Goal: Task Accomplishment & Management: Manage account settings

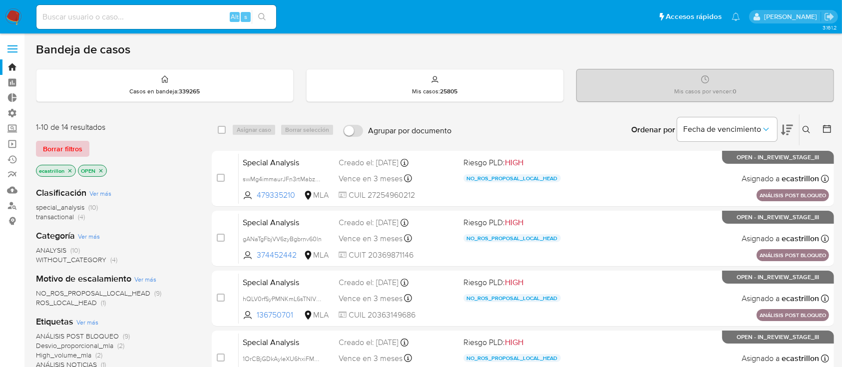
click at [60, 142] on span "Borrar filtros" at bounding box center [62, 149] width 39 height 14
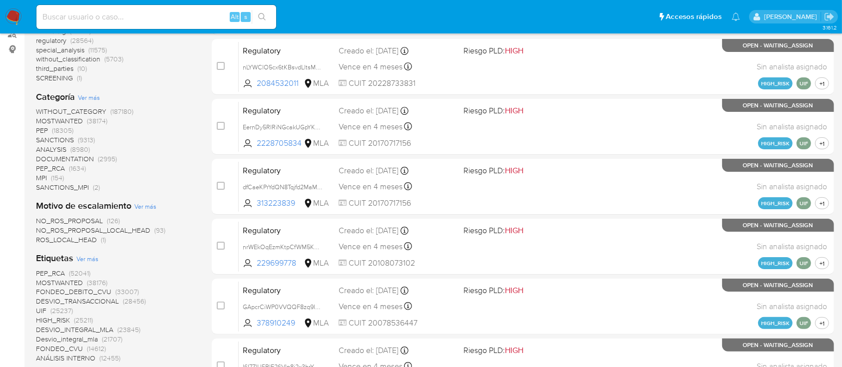
scroll to position [254, 0]
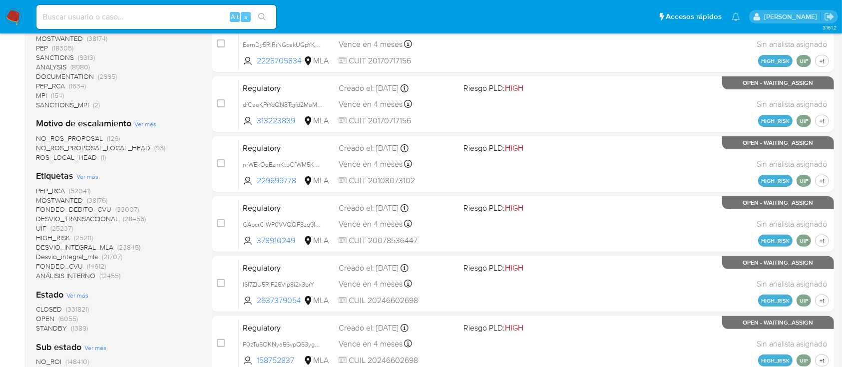
click at [87, 138] on span "NO_ROS_PROPOSAL" at bounding box center [69, 138] width 67 height 10
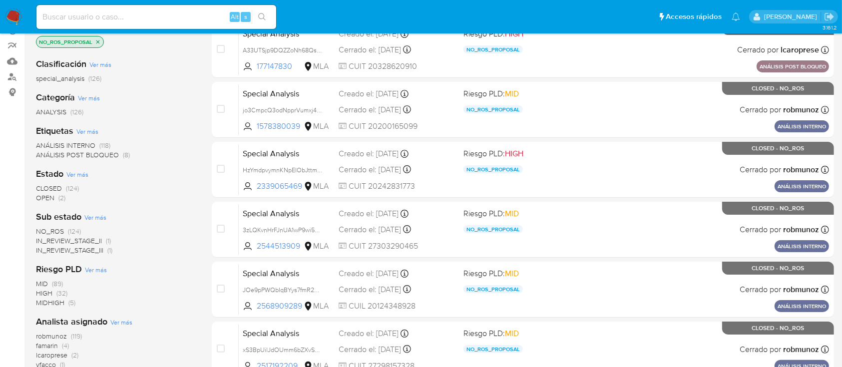
scroll to position [124, 0]
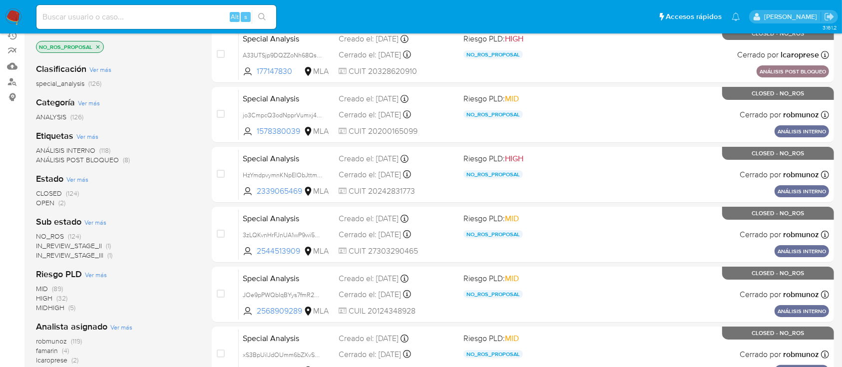
click at [58, 203] on span "(2)" at bounding box center [61, 203] width 7 height 10
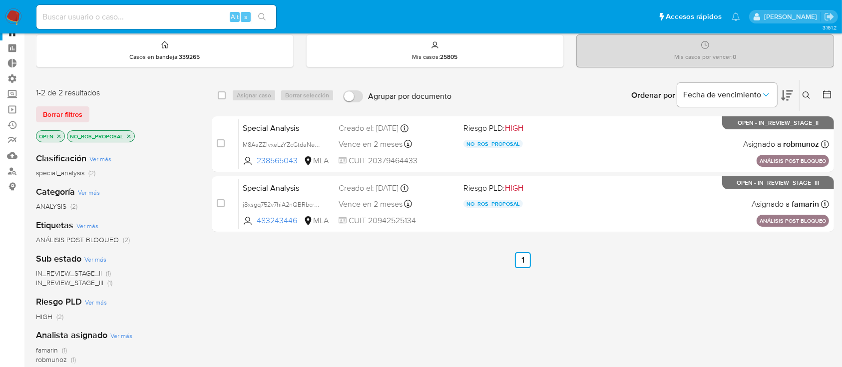
scroll to position [35, 0]
click at [69, 118] on span "Borrar filtros" at bounding box center [62, 113] width 39 height 14
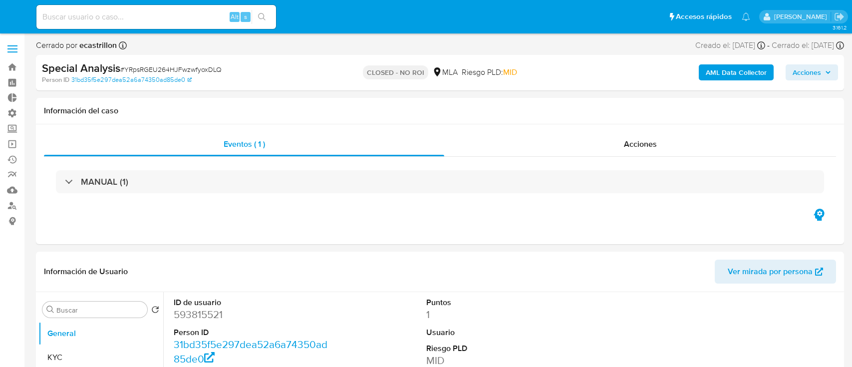
select select "10"
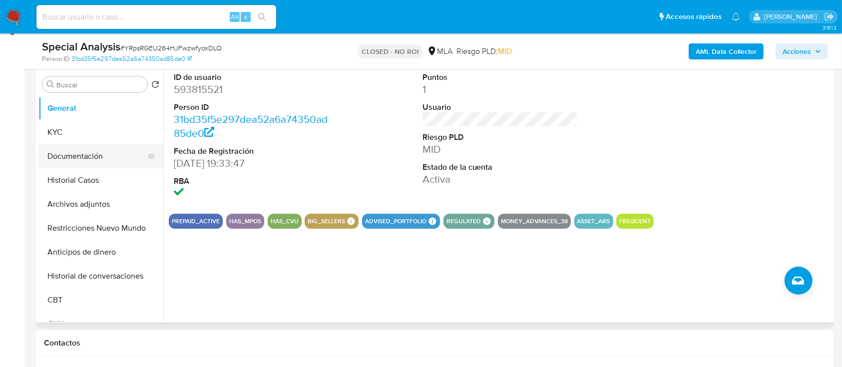
scroll to position [189, 0]
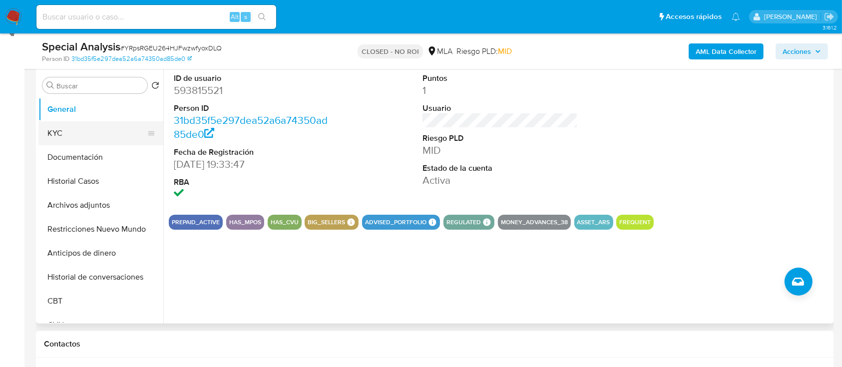
click at [63, 141] on button "KYC" at bounding box center [96, 133] width 117 height 24
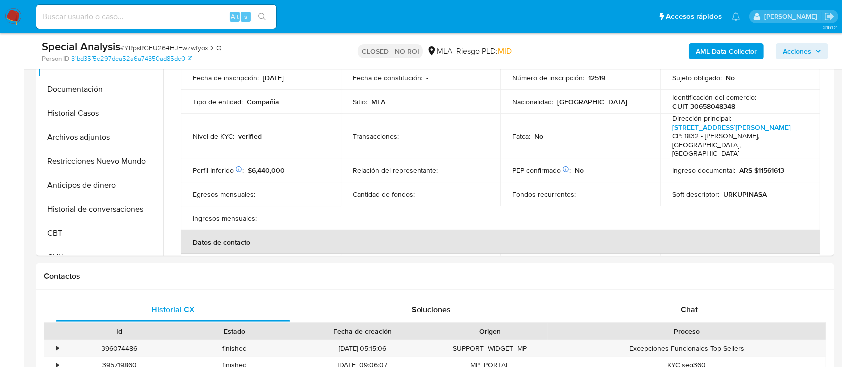
scroll to position [140, 0]
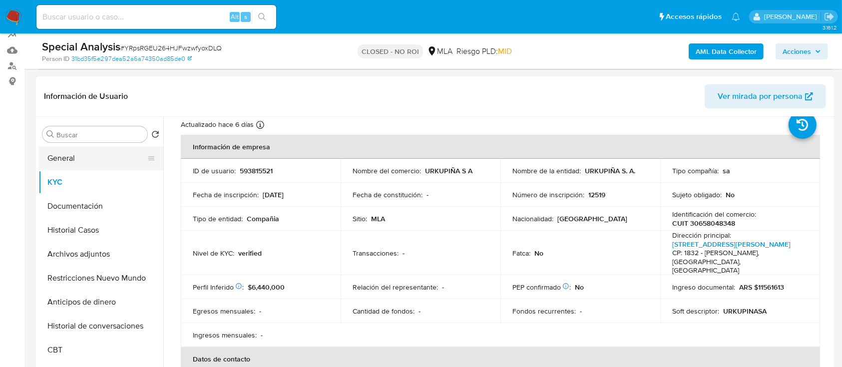
click at [66, 155] on button "General" at bounding box center [96, 158] width 117 height 24
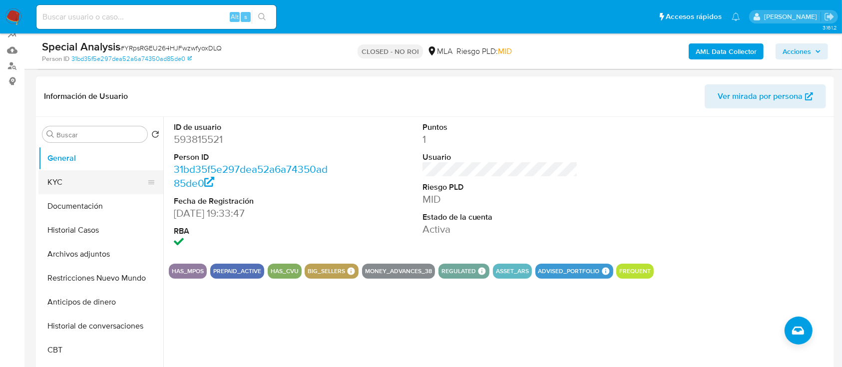
click at [76, 187] on button "KYC" at bounding box center [96, 182] width 117 height 24
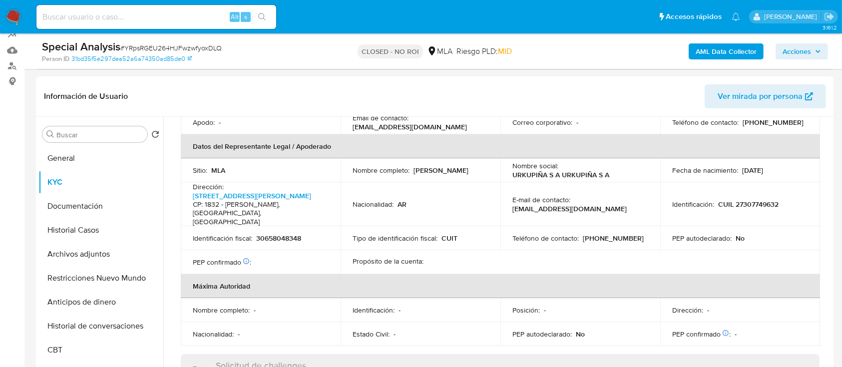
scroll to position [621, 0]
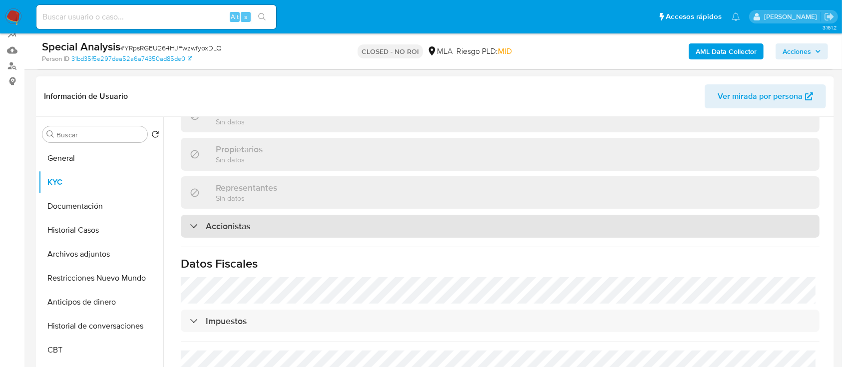
click at [239, 221] on h3 "Accionistas" at bounding box center [228, 226] width 44 height 11
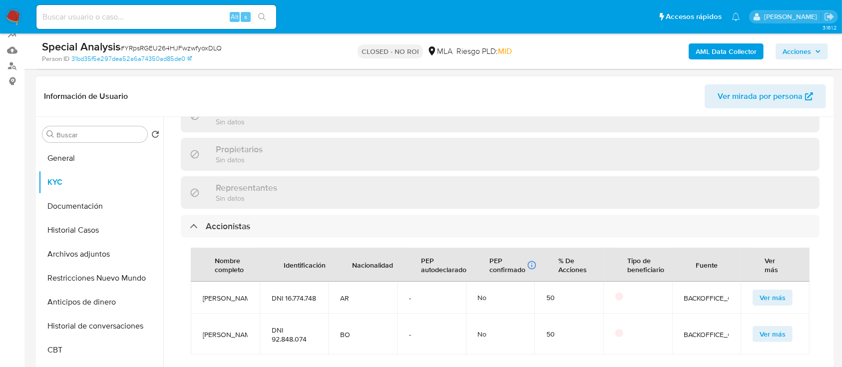
click at [229, 294] on span "Enrique Esteban Antequera" at bounding box center [225, 298] width 45 height 9
click at [226, 331] on span "Mery Natividad Saravia Rodriguez" at bounding box center [225, 334] width 45 height 9
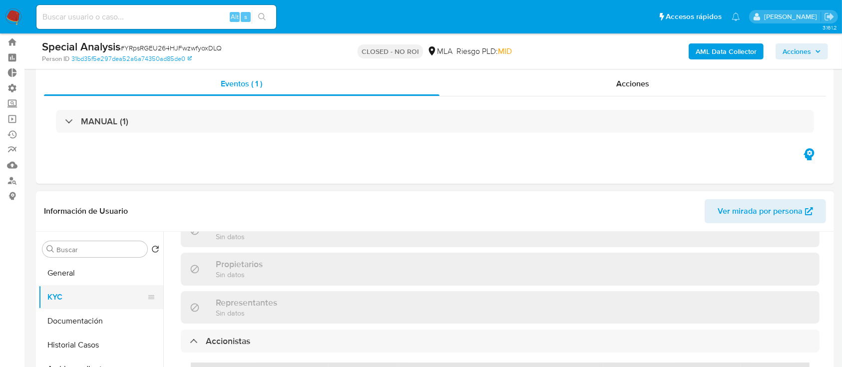
scroll to position [24, 0]
click at [64, 265] on button "General" at bounding box center [96, 274] width 117 height 24
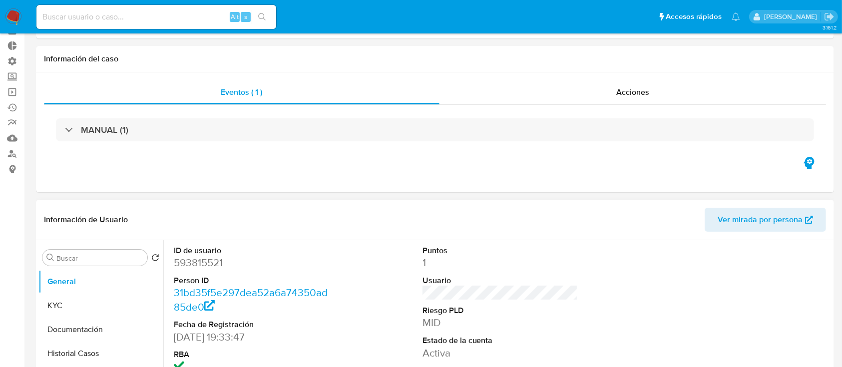
scroll to position [0, 0]
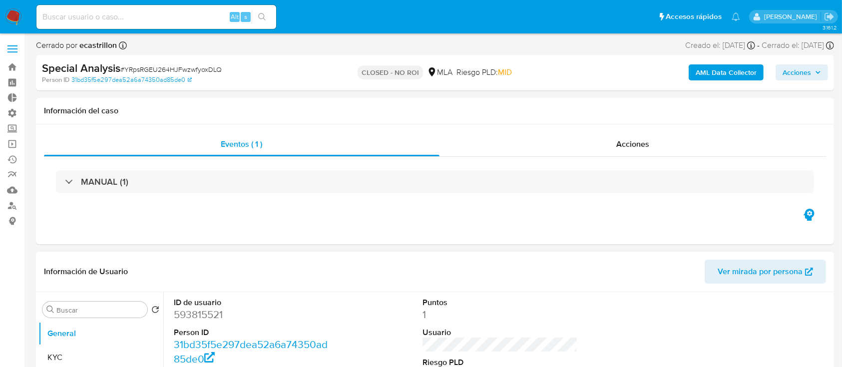
click at [235, 178] on div "MANUAL (1)" at bounding box center [435, 181] width 758 height 23
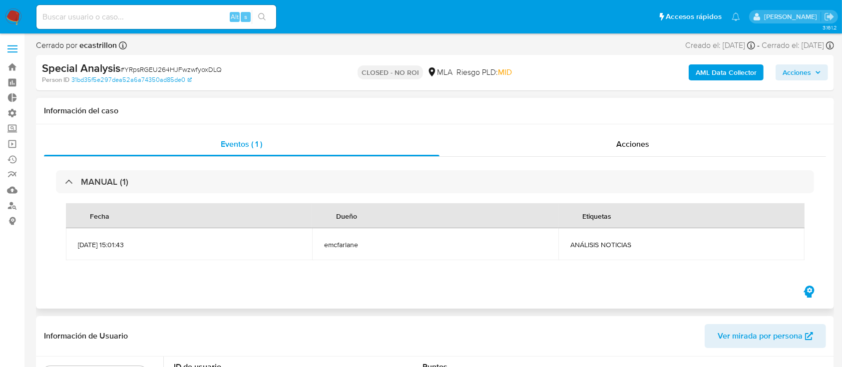
drag, startPoint x: 80, startPoint y: 244, endPoint x: 136, endPoint y: 238, distance: 56.2
click at [136, 238] on td "23/07/2025 15:01:43" at bounding box center [189, 244] width 246 height 32
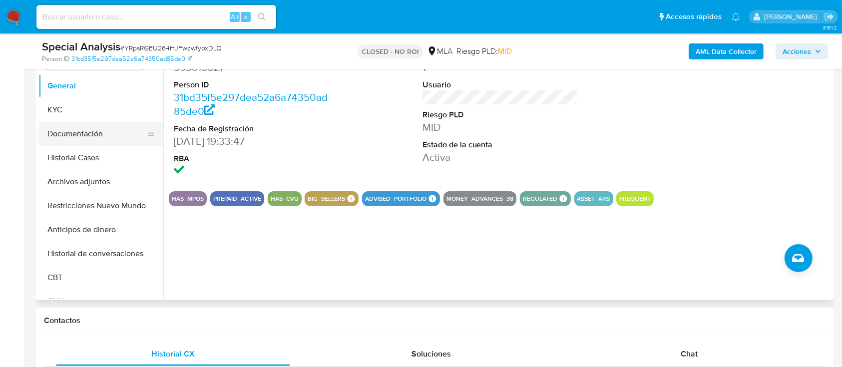
scroll to position [236, 0]
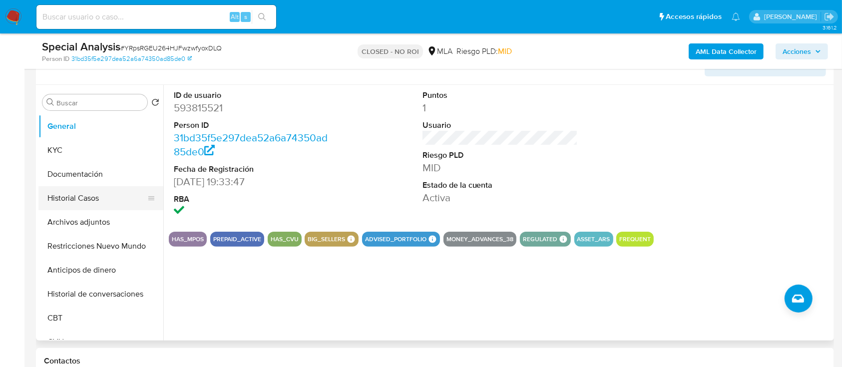
click at [95, 190] on button "Historial Casos" at bounding box center [96, 198] width 117 height 24
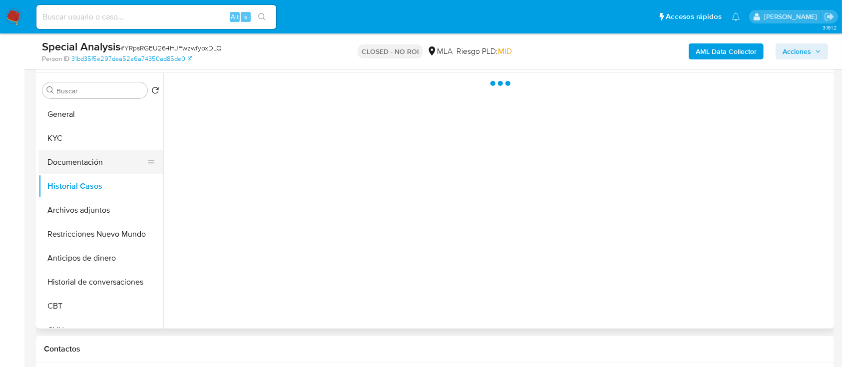
click at [86, 163] on button "Documentación" at bounding box center [96, 162] width 117 height 24
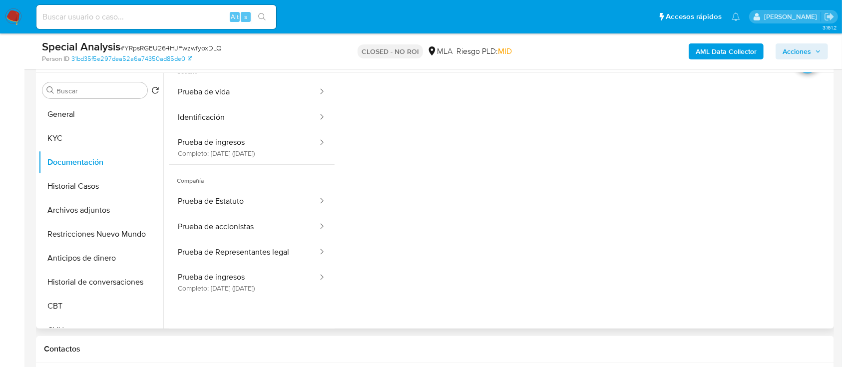
scroll to position [31, 0]
click at [232, 202] on button "Prueba de Estatuto" at bounding box center [244, 199] width 150 height 25
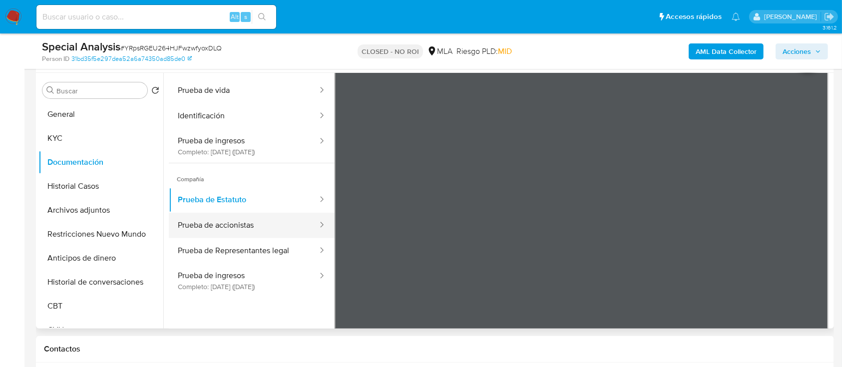
click at [240, 233] on button "Prueba de accionistas" at bounding box center [244, 225] width 150 height 25
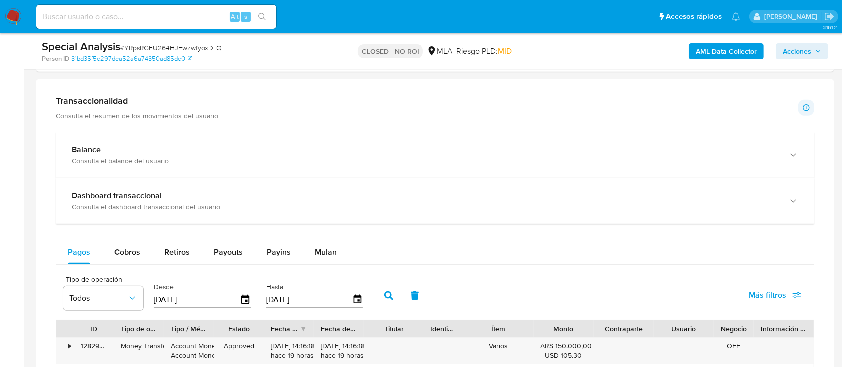
scroll to position [672, 0]
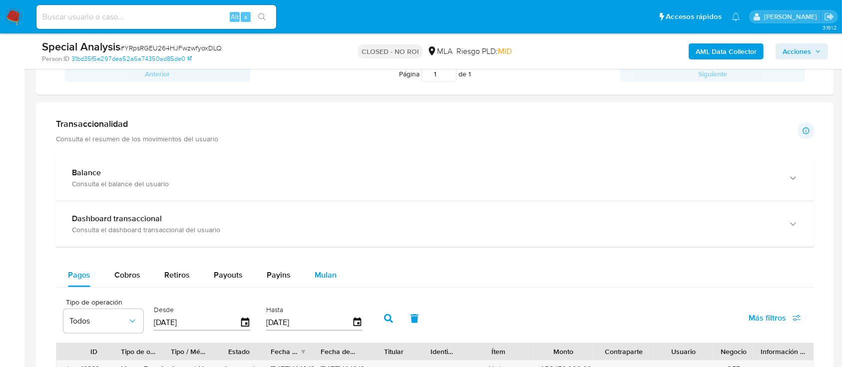
click at [327, 274] on span "Mulan" at bounding box center [326, 274] width 22 height 11
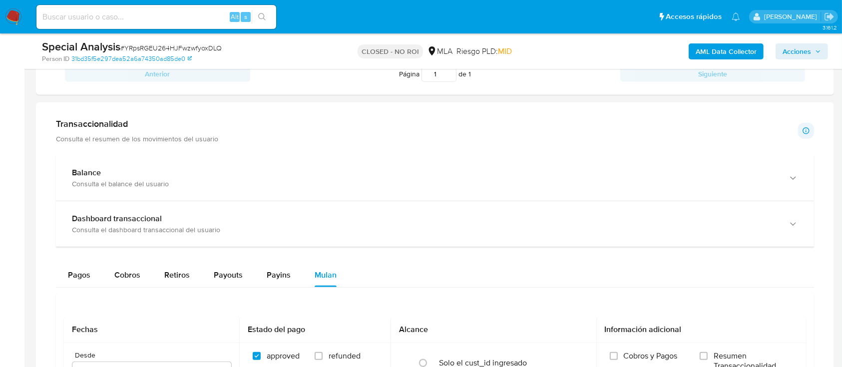
scroll to position [799, 0]
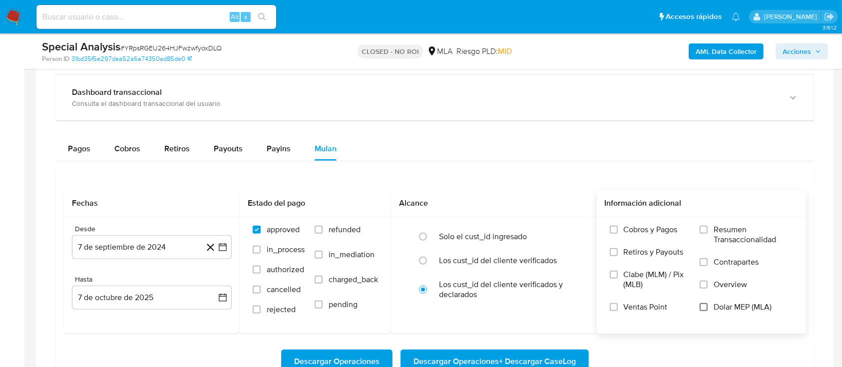
click at [704, 309] on input "Dolar MEP (MLA)" at bounding box center [703, 307] width 8 height 8
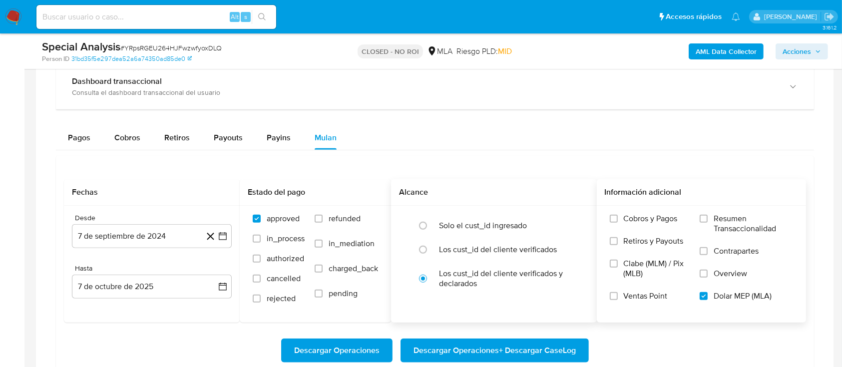
scroll to position [811, 0]
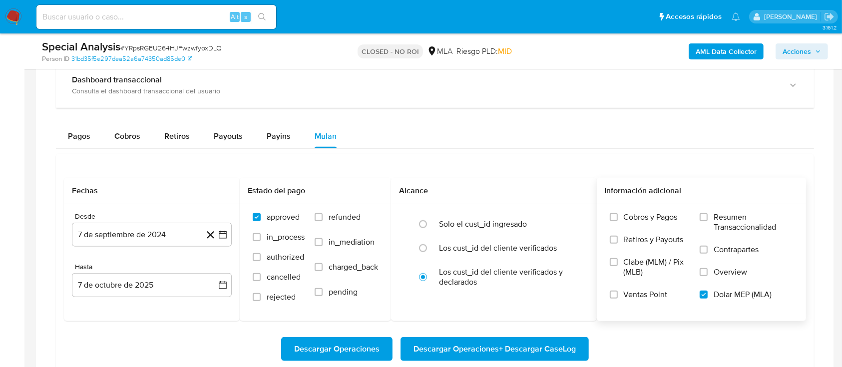
click at [441, 341] on span "Descargar Operaciones + Descargar CaseLog" at bounding box center [494, 349] width 162 height 22
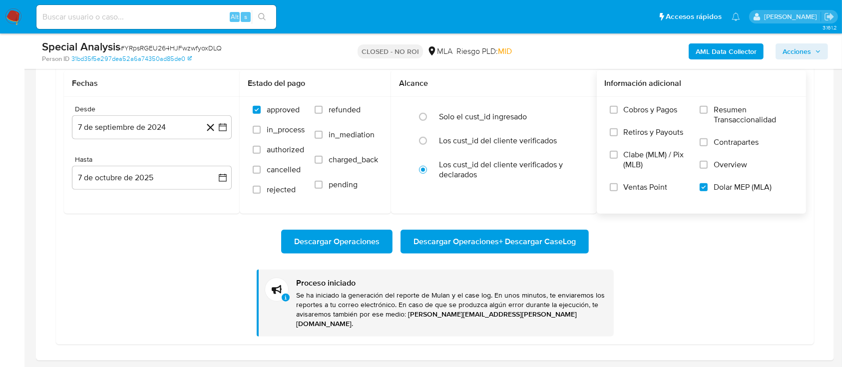
scroll to position [1116, 0]
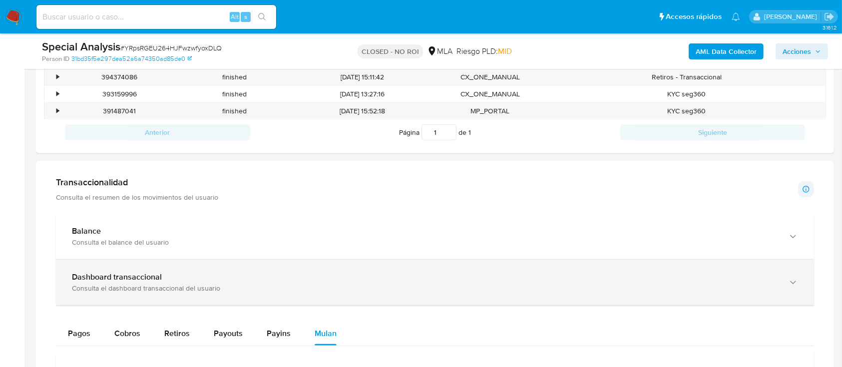
click at [100, 279] on b "Dashboard transaccional" at bounding box center [117, 276] width 90 height 11
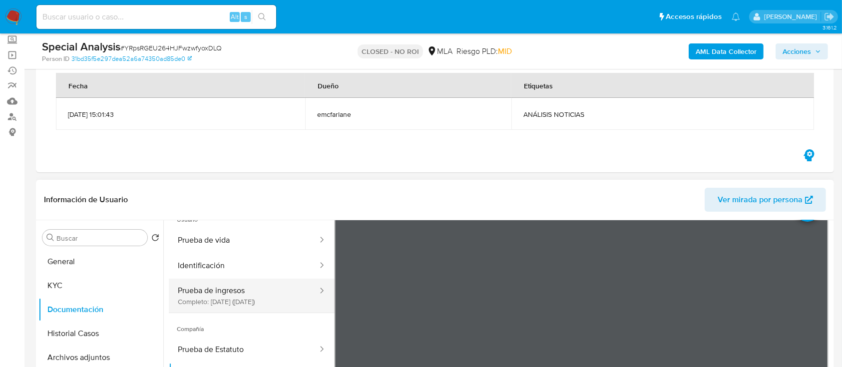
scroll to position [0, 0]
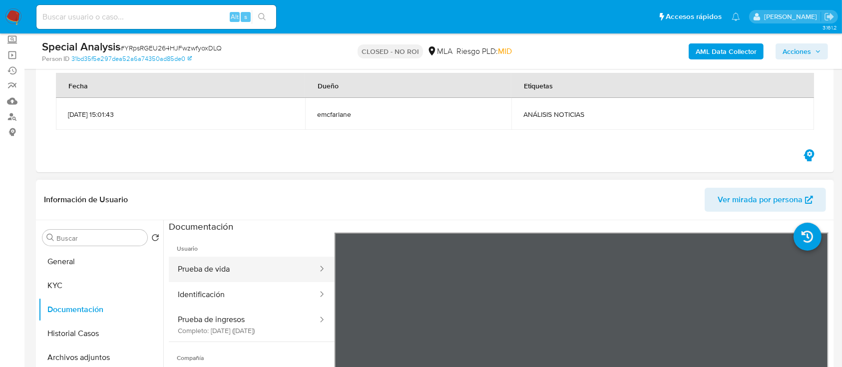
click at [205, 278] on button "Prueba de vida" at bounding box center [244, 269] width 150 height 25
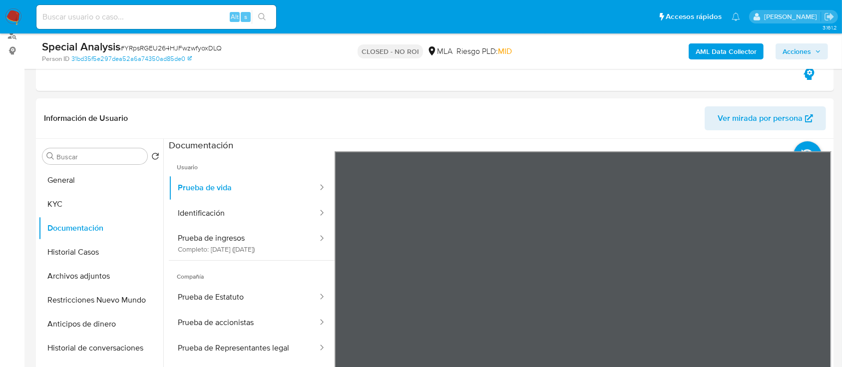
scroll to position [171, 0]
click at [220, 207] on button "Identificación" at bounding box center [244, 212] width 150 height 25
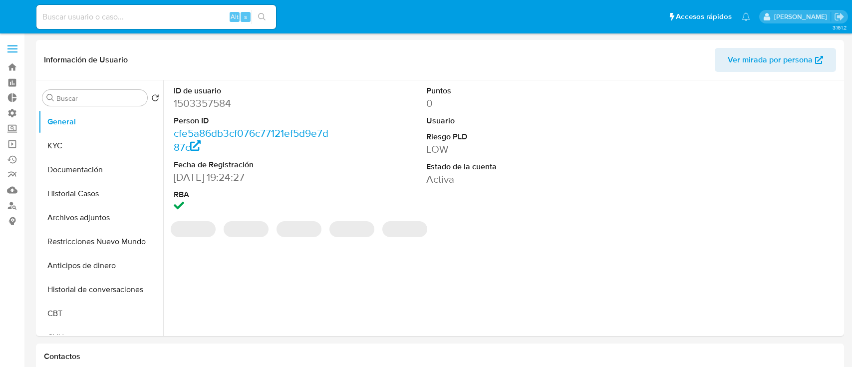
select select "10"
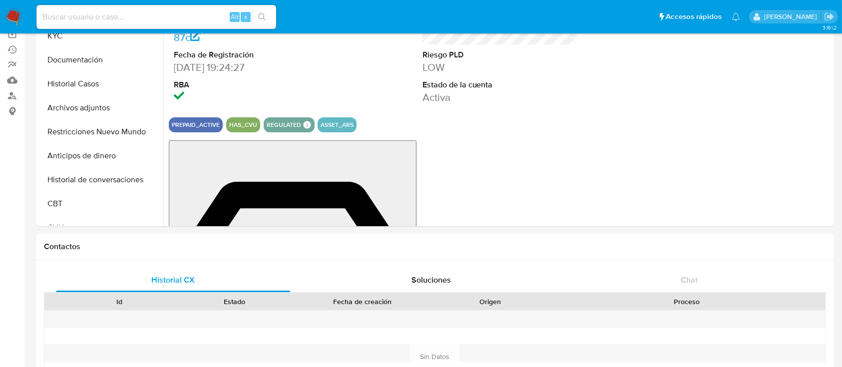
scroll to position [110, 0]
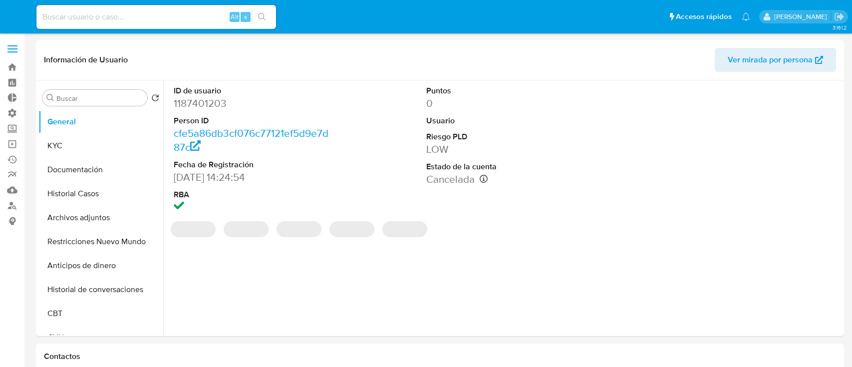
select select "10"
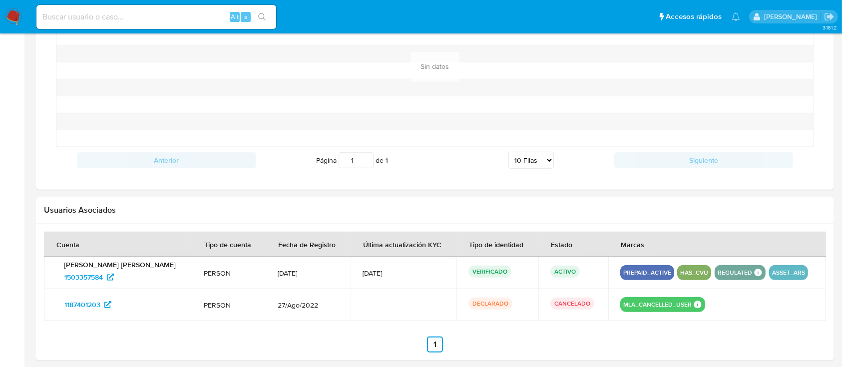
scroll to position [869, 0]
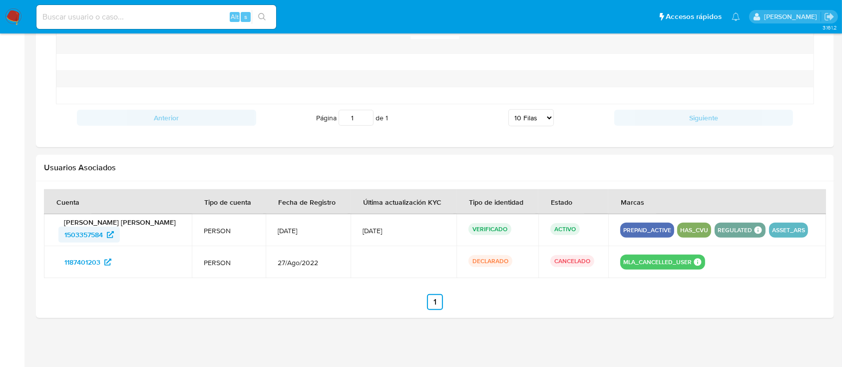
click at [95, 231] on span "1503357584" at bounding box center [83, 235] width 38 height 16
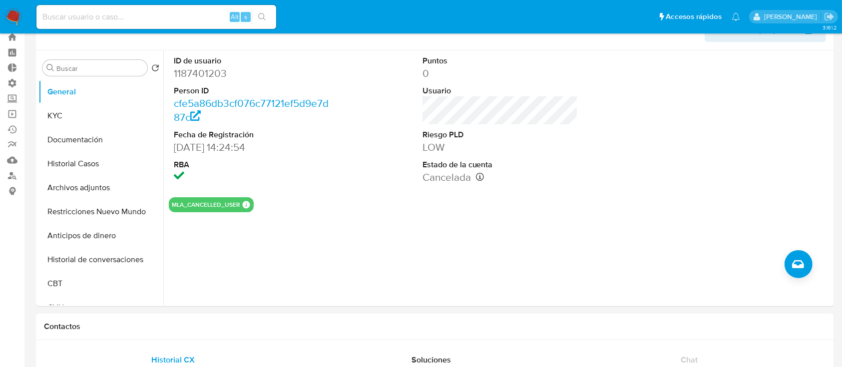
scroll to position [29, 0]
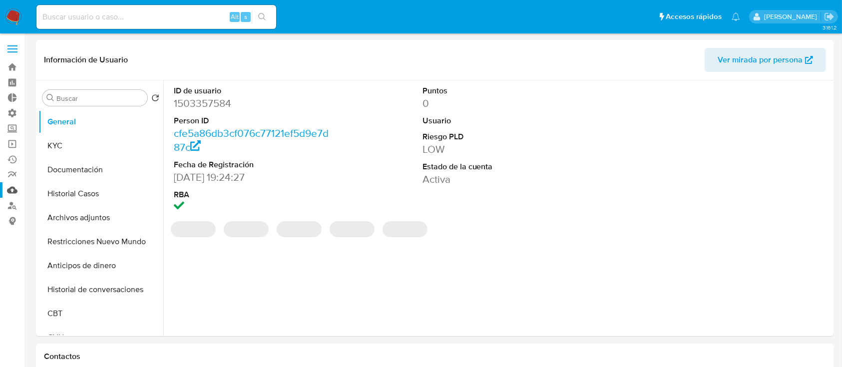
select select "10"
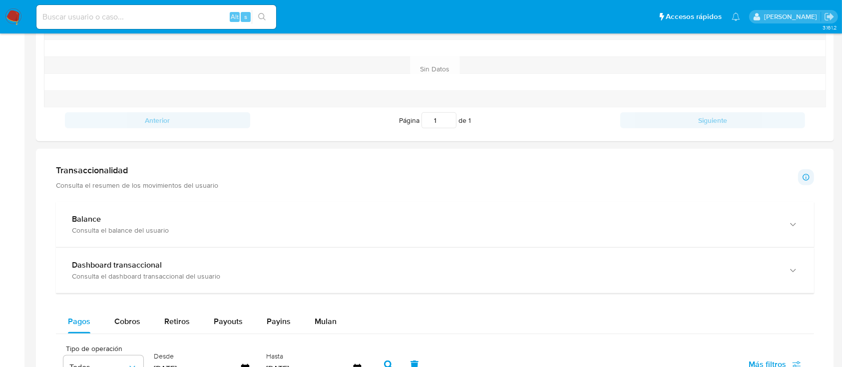
scroll to position [405, 0]
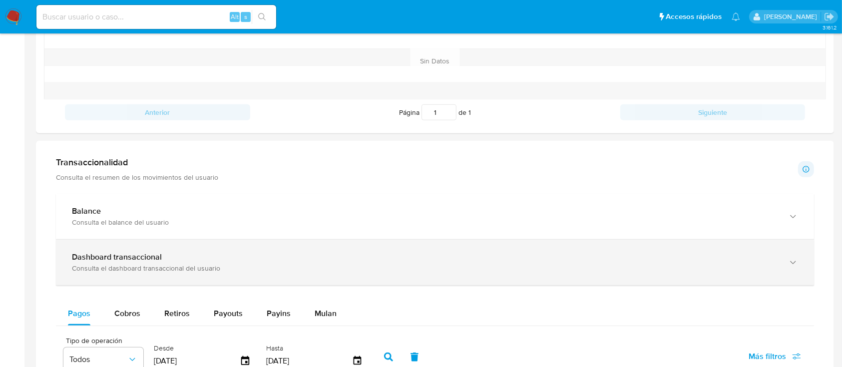
click at [123, 259] on b "Dashboard transaccional" at bounding box center [117, 256] width 90 height 11
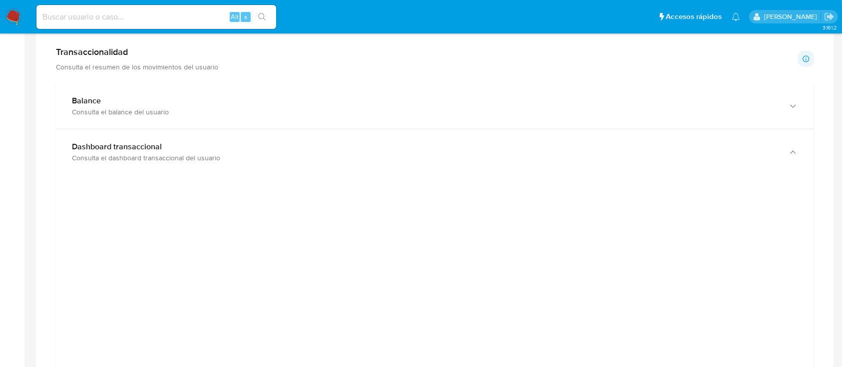
scroll to position [516, 0]
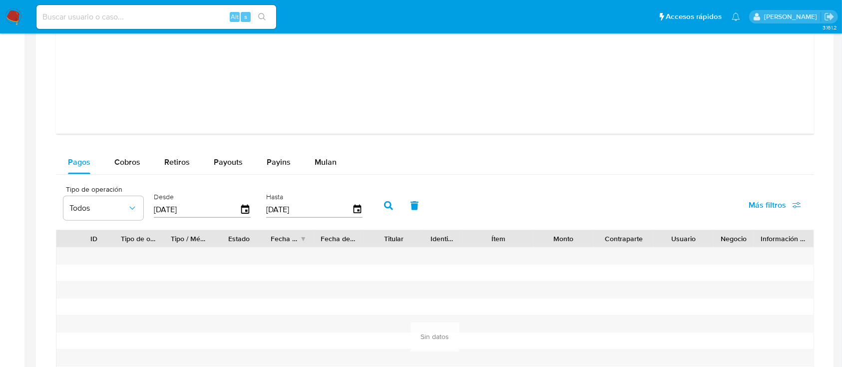
scroll to position [1025, 0]
click at [104, 157] on button "Cobros" at bounding box center [127, 163] width 50 height 24
select select "10"
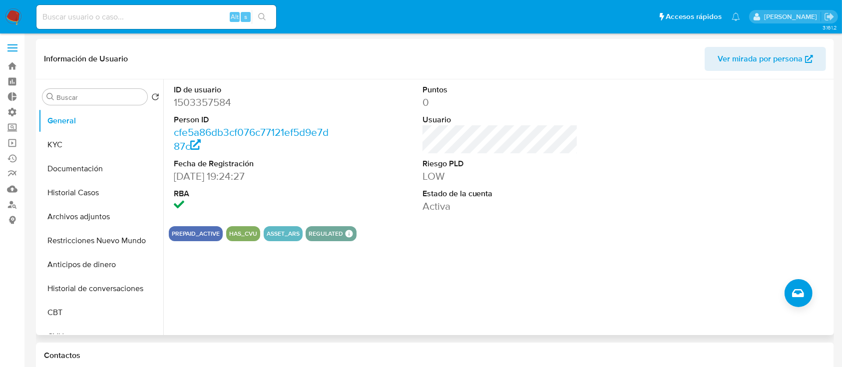
scroll to position [2, 0]
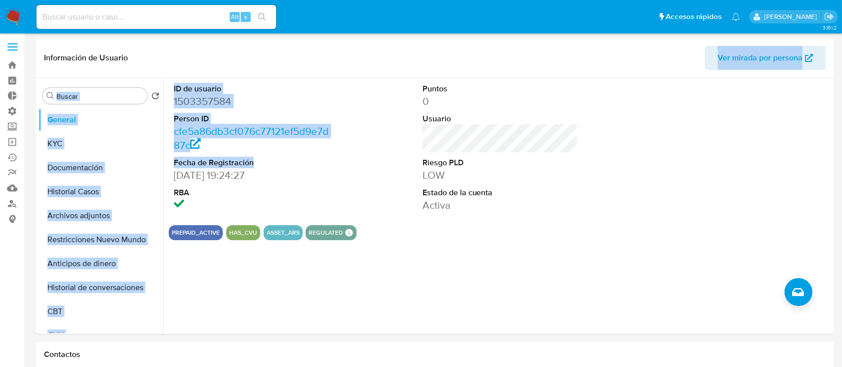
drag, startPoint x: 360, startPoint y: 164, endPoint x: 521, endPoint y: -70, distance: 284.3
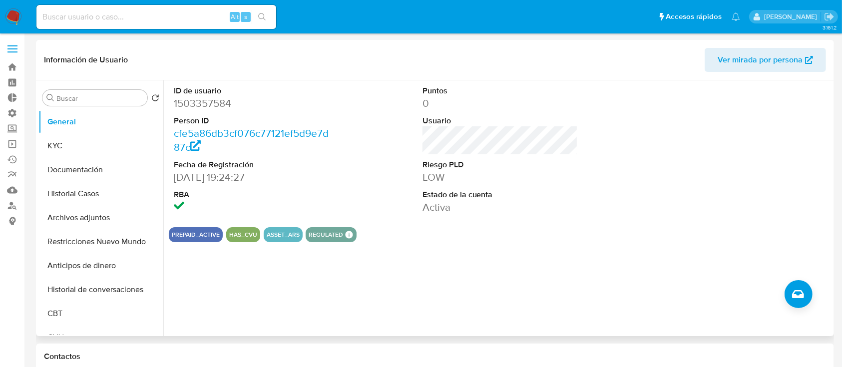
click at [323, 265] on div "ID de usuario 1503357584 Person ID cfe5a86db3cf076c77121ef5d9e7d87c Fecha de Re…" at bounding box center [497, 208] width 668 height 256
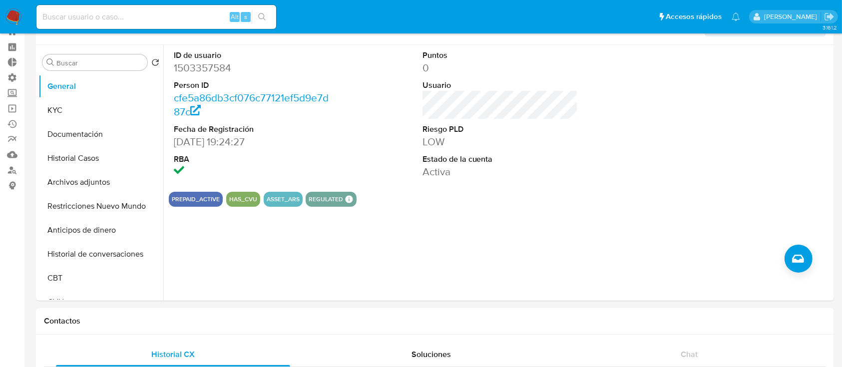
scroll to position [36, 0]
click at [82, 136] on button "Documentación" at bounding box center [96, 134] width 117 height 24
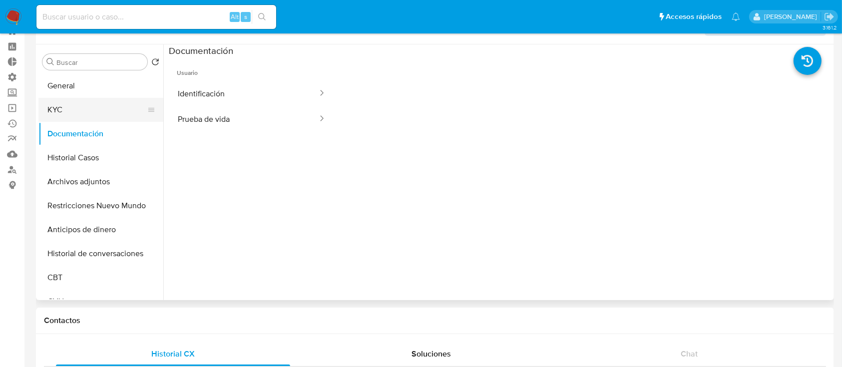
click at [69, 114] on button "KYC" at bounding box center [96, 110] width 117 height 24
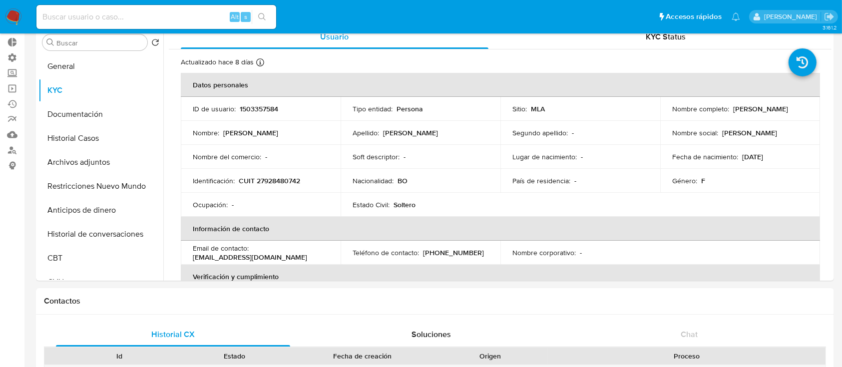
scroll to position [46, 0]
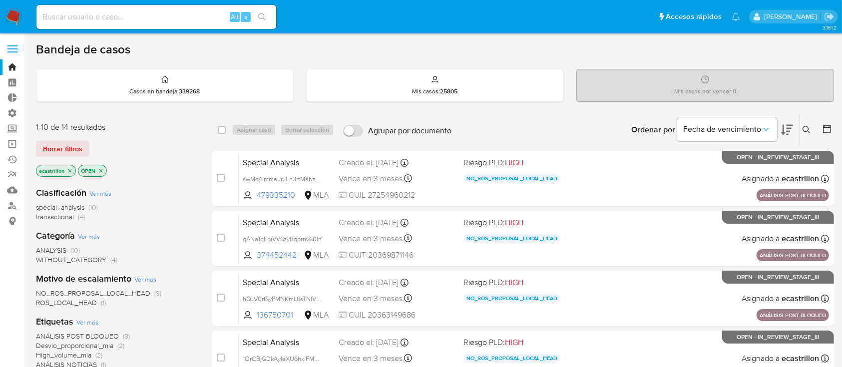
click at [49, 216] on span "transactional" at bounding box center [55, 217] width 38 height 10
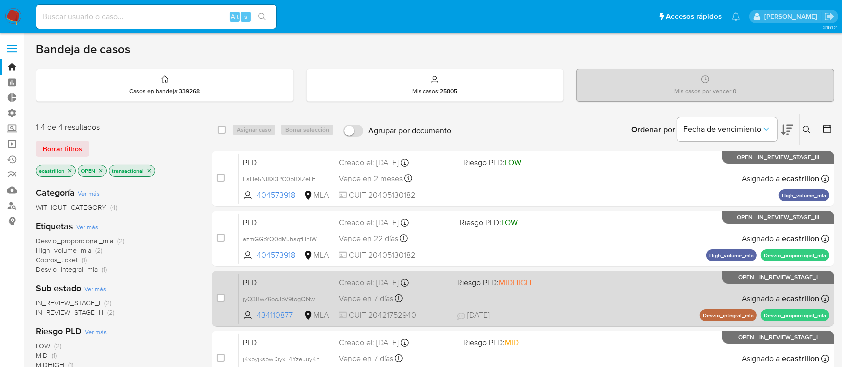
click at [455, 301] on div "PLD jyQ3BwZ6ooJbV9togONwk4Kk 434110877 MLA Riesgo PLD: MIDHIGH Creado el: [DATE…" at bounding box center [534, 298] width 590 height 50
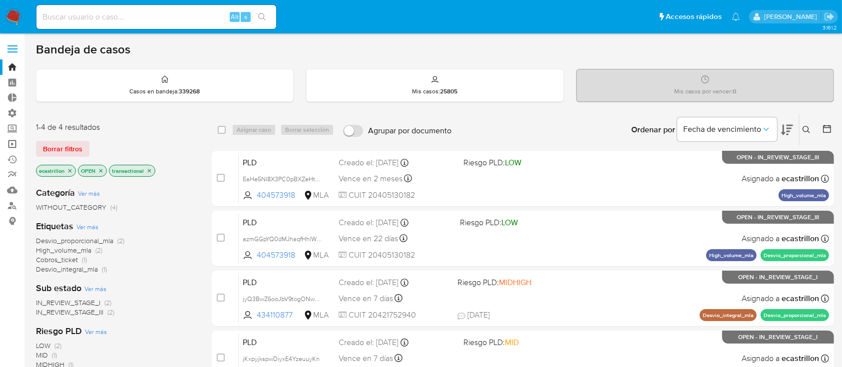
click at [10, 149] on link "Operaciones masivas" at bounding box center [59, 143] width 119 height 15
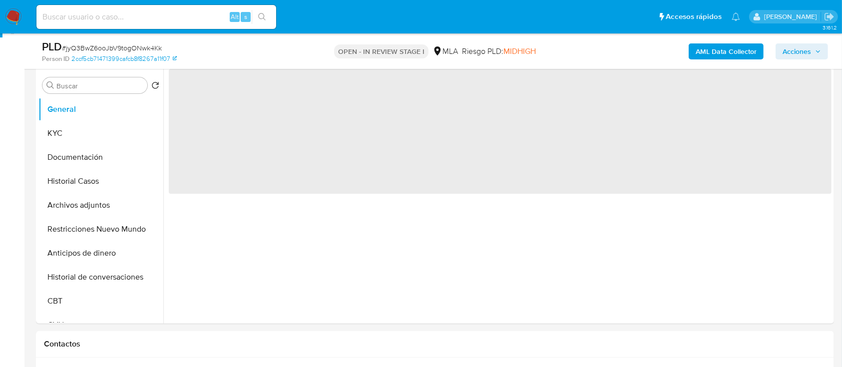
scroll to position [197, 0]
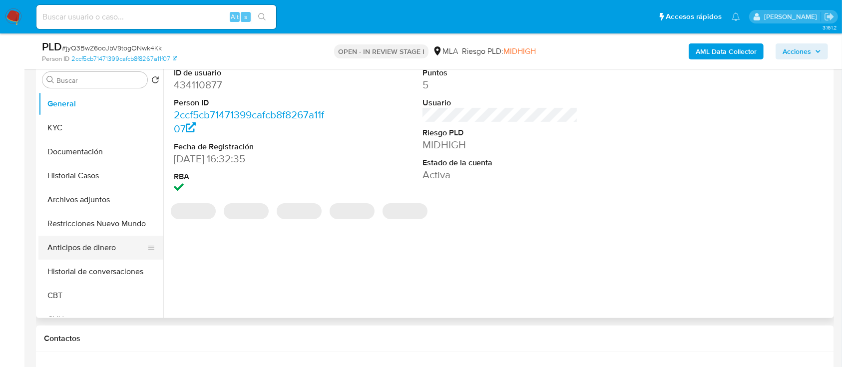
select select "10"
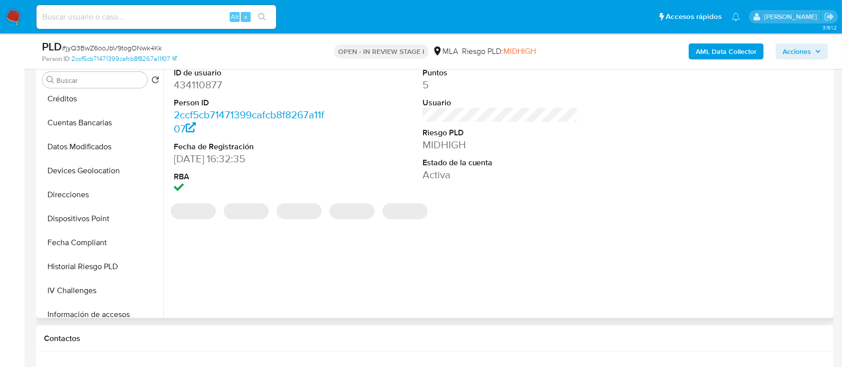
scroll to position [291, 0]
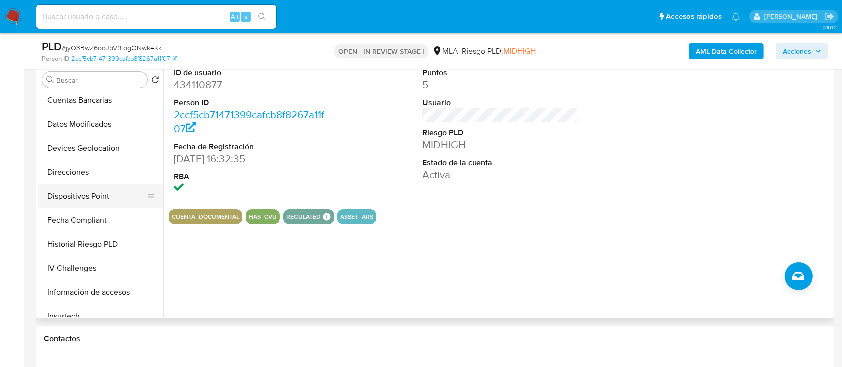
click at [66, 186] on button "Dispositivos Point" at bounding box center [96, 196] width 117 height 24
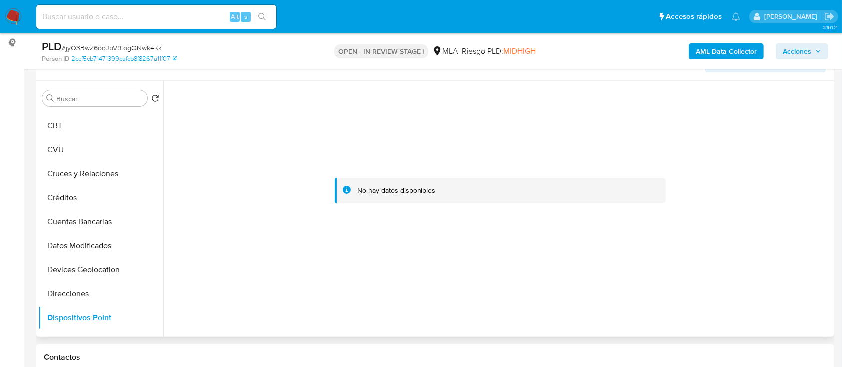
scroll to position [189, 0]
click at [84, 266] on button "Devices Geolocation" at bounding box center [96, 269] width 117 height 24
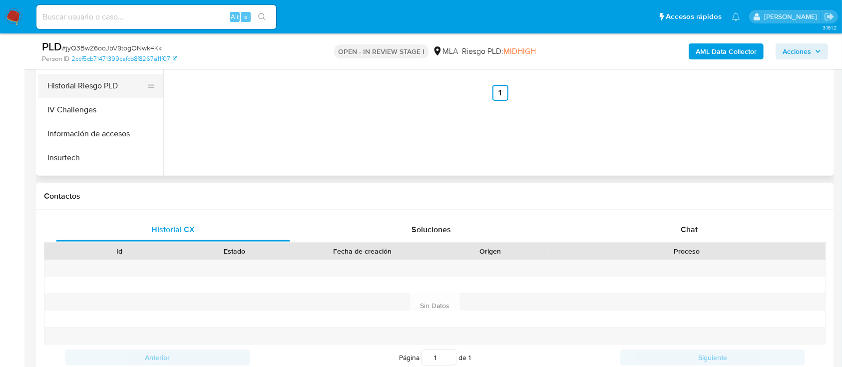
scroll to position [379, 0]
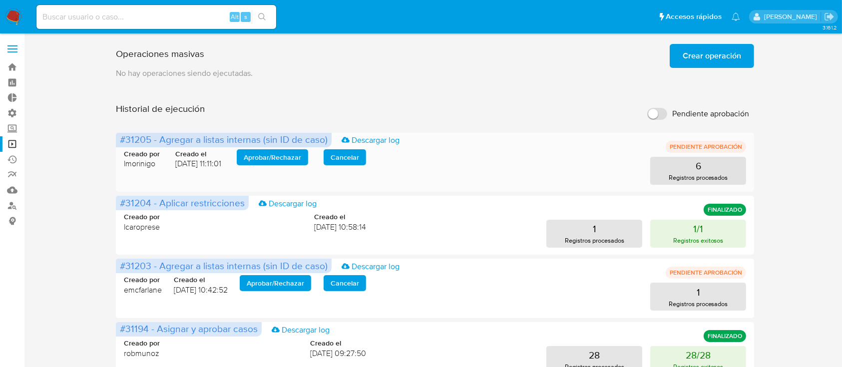
click at [257, 162] on span "Aprobar / Rechazar" at bounding box center [272, 157] width 57 height 14
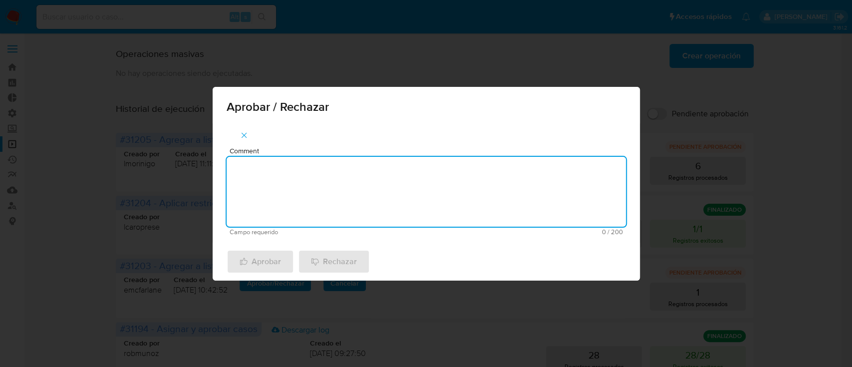
click at [264, 181] on textarea "Comment" at bounding box center [426, 192] width 399 height 70
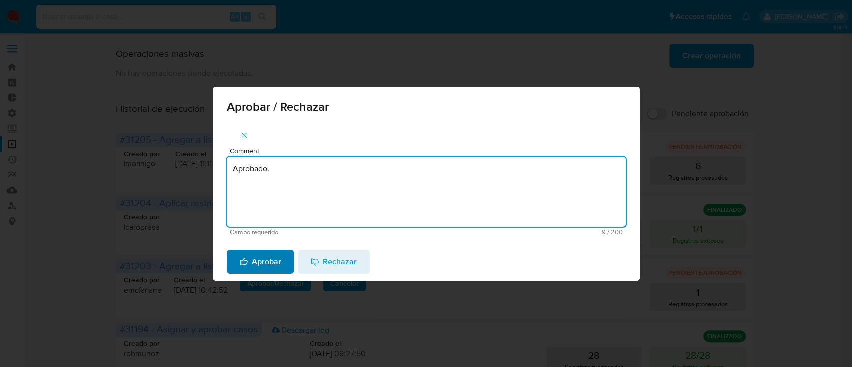
type textarea "Aprobado."
click at [265, 258] on span "Aprobar" at bounding box center [260, 262] width 41 height 22
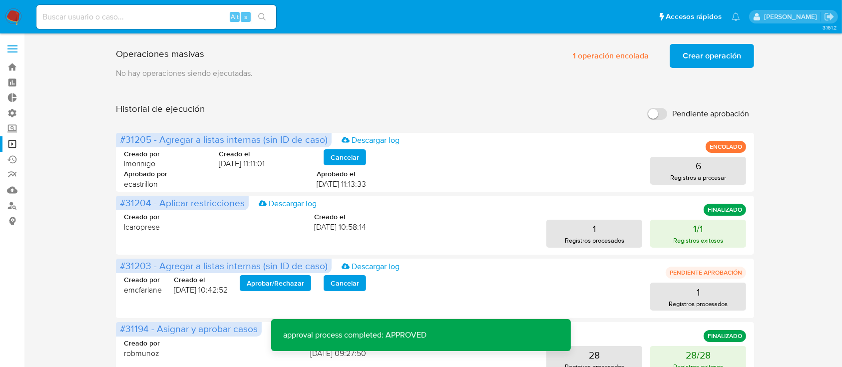
click at [664, 108] on input "Pendiente aprobación" at bounding box center [657, 114] width 20 height 12
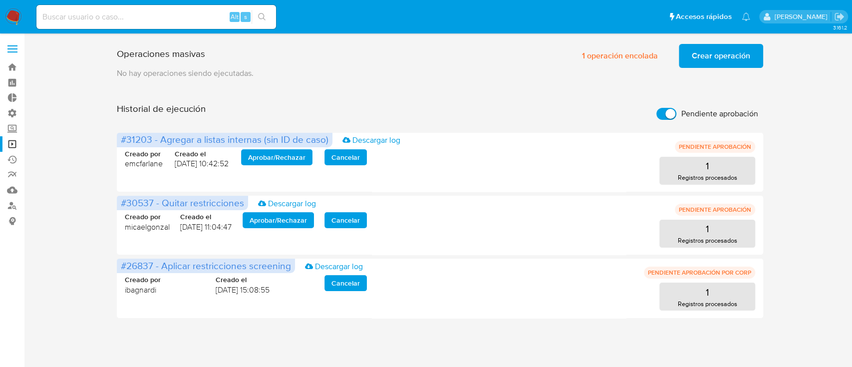
click at [655, 115] on label "Pendiente aprobación" at bounding box center [708, 114] width 112 height 22
click at [657, 115] on input "Pendiente aprobación" at bounding box center [667, 114] width 20 height 12
checkbox input "false"
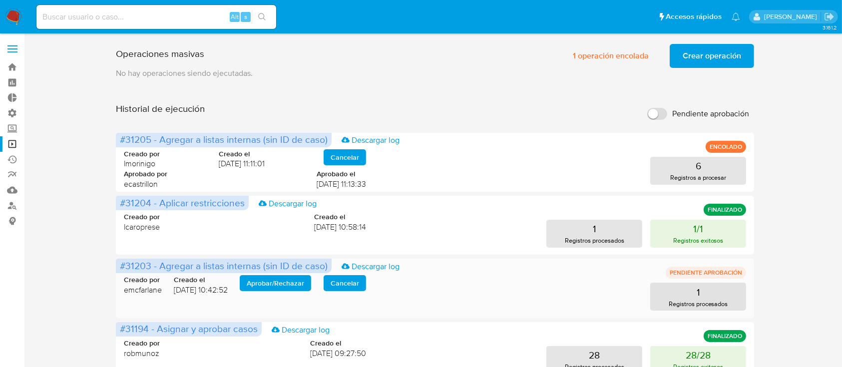
click at [280, 285] on span "Aprobar / Rechazar" at bounding box center [275, 283] width 57 height 14
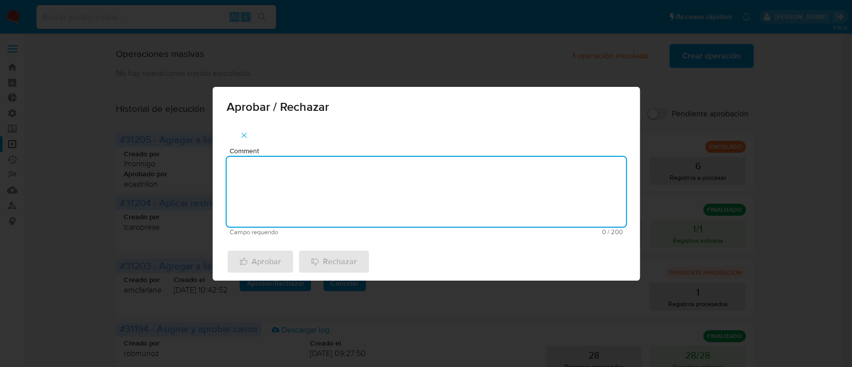
click at [293, 226] on textarea "Comment" at bounding box center [426, 192] width 399 height 70
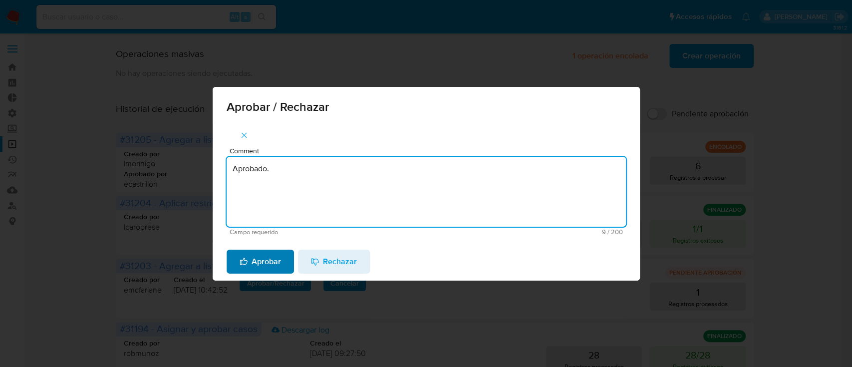
type textarea "Aprobado."
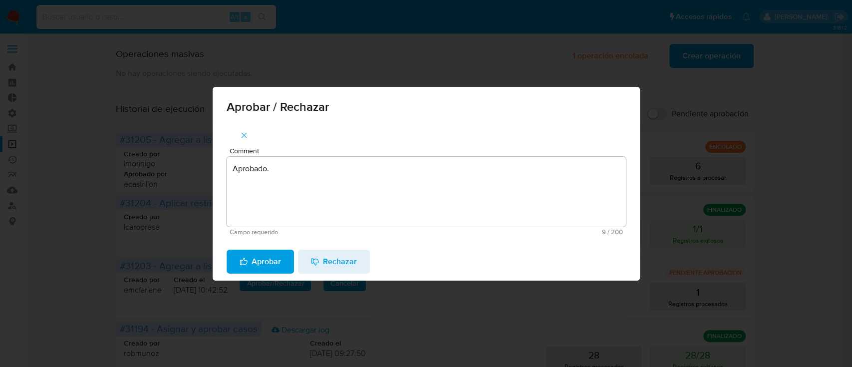
click at [251, 261] on span "Aprobar" at bounding box center [260, 262] width 41 height 22
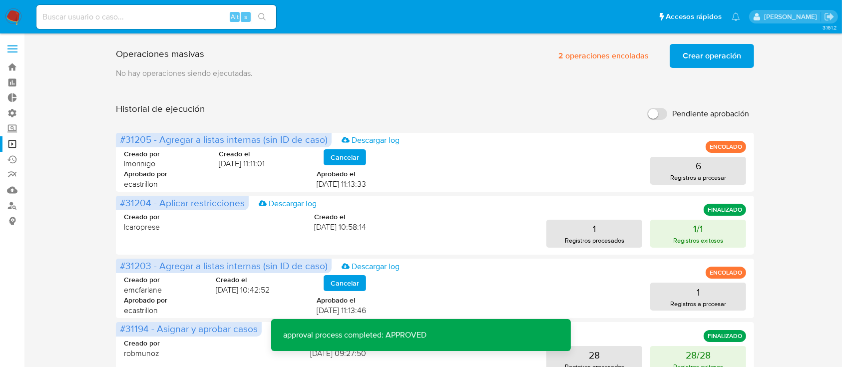
click at [659, 113] on input "Pendiente aprobación" at bounding box center [657, 114] width 20 height 12
checkbox input "true"
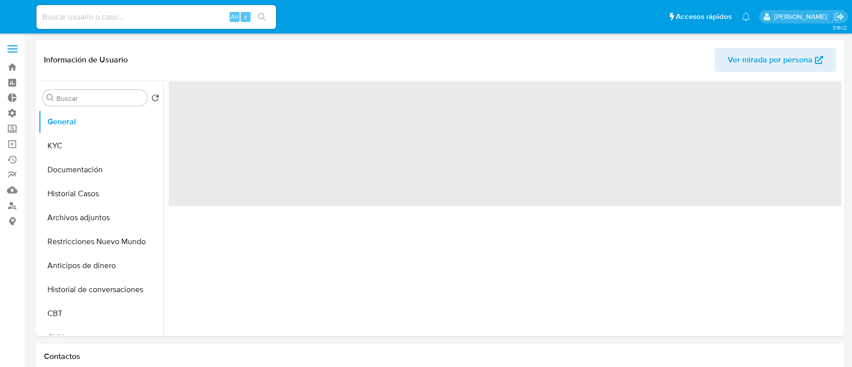
select select "10"
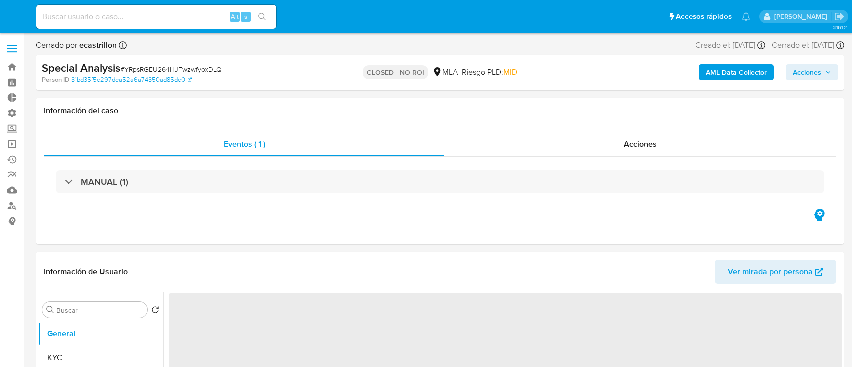
select select "10"
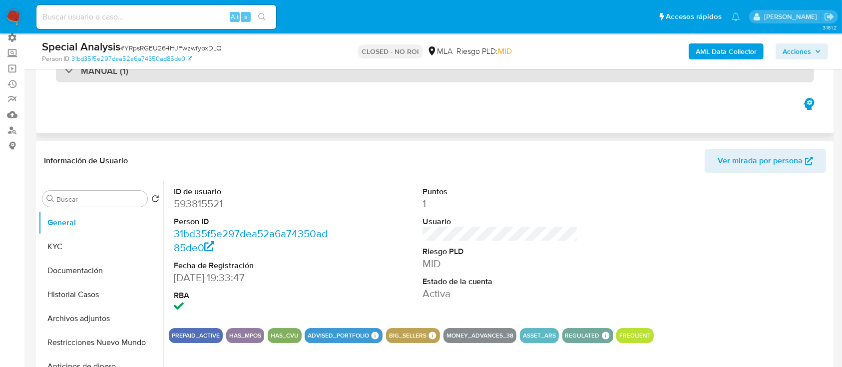
scroll to position [76, 0]
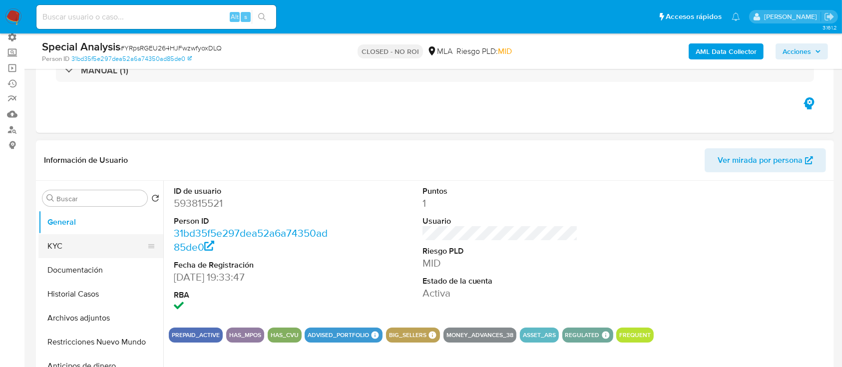
click at [59, 257] on button "KYC" at bounding box center [96, 246] width 117 height 24
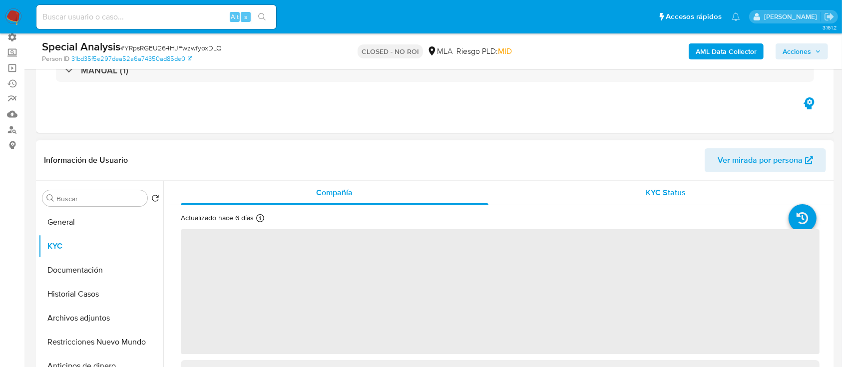
click at [612, 191] on div "KYC Status" at bounding box center [666, 193] width 308 height 24
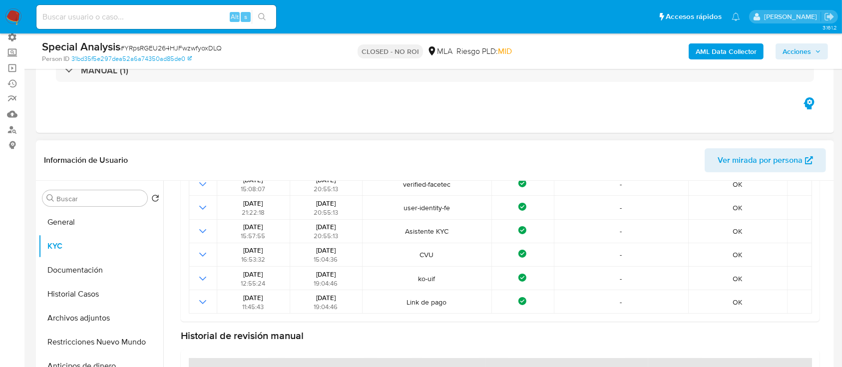
scroll to position [220, 0]
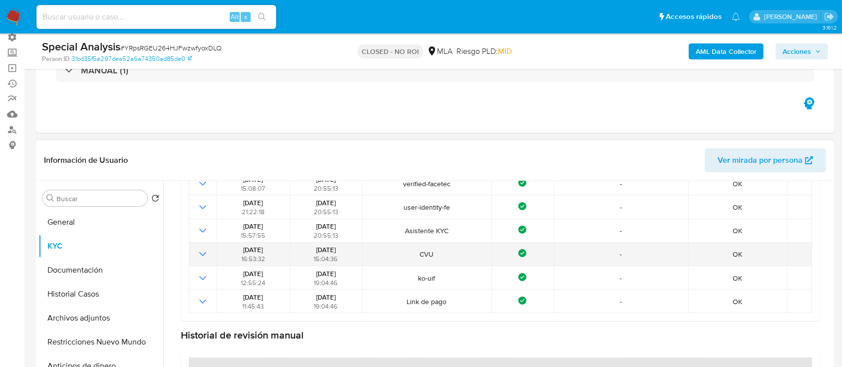
click at [204, 254] on icon "Mostrar operación" at bounding box center [203, 254] width 12 height 12
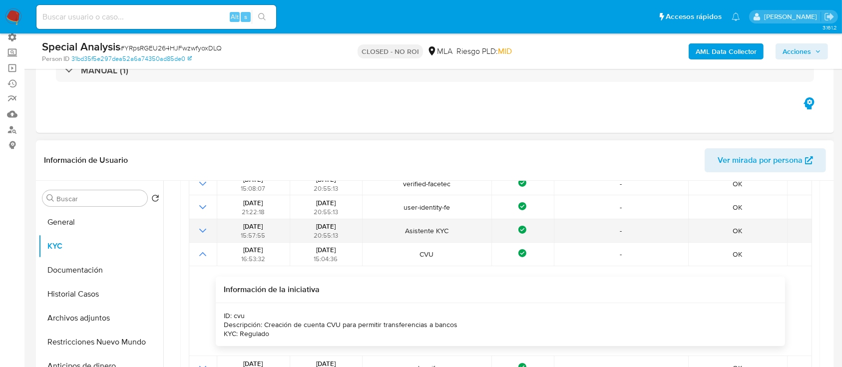
click at [205, 231] on icon "Mostrar operación" at bounding box center [203, 231] width 12 height 12
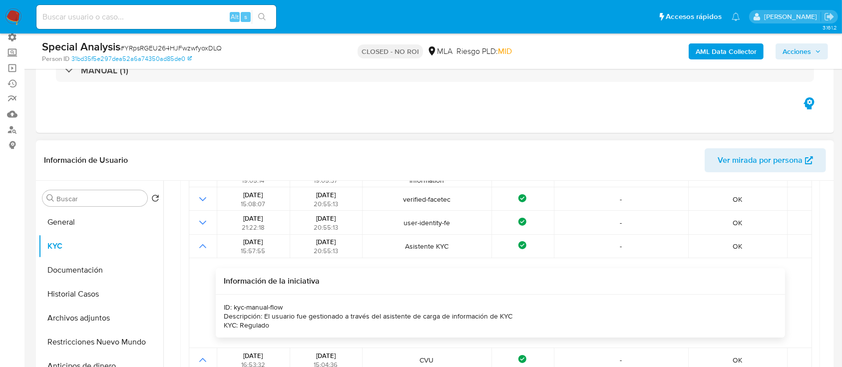
scroll to position [204, 0]
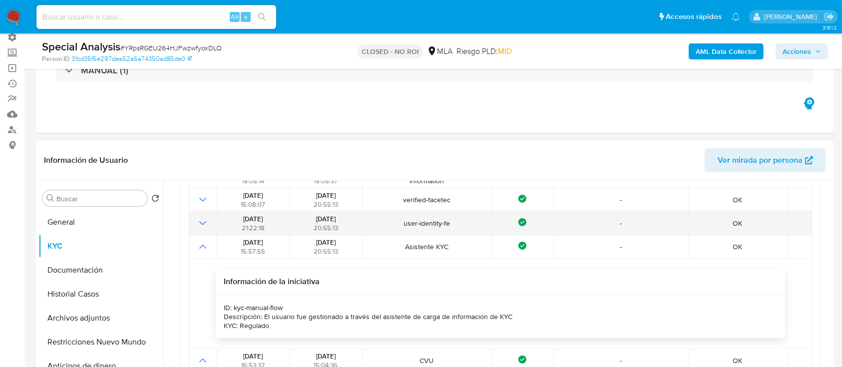
click at [205, 225] on icon "Mostrar operación" at bounding box center [203, 223] width 12 height 12
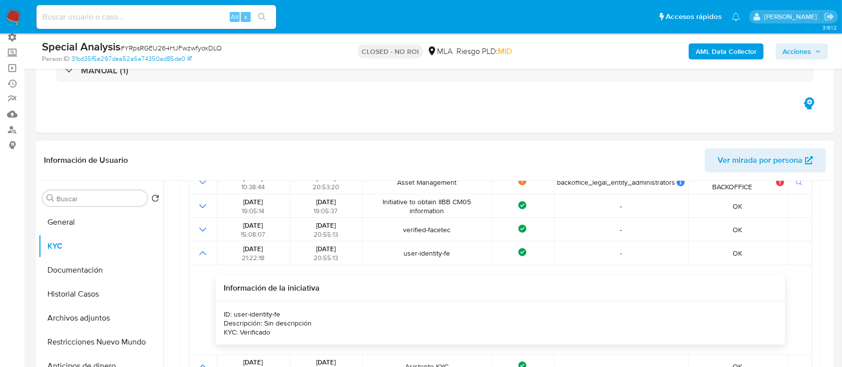
scroll to position [174, 0]
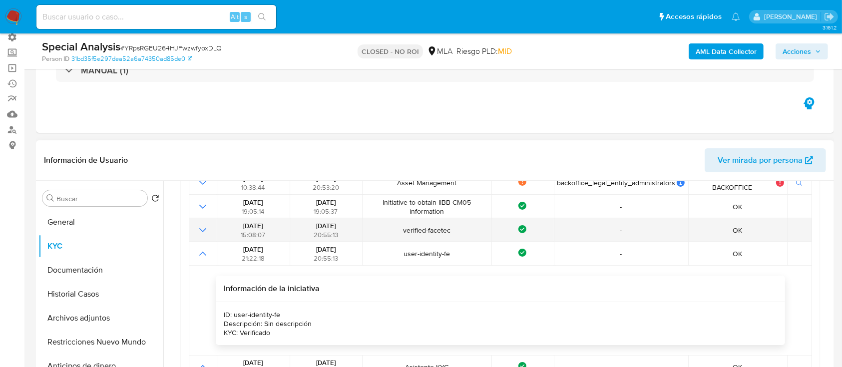
click at [208, 227] on icon "Mostrar operación" at bounding box center [203, 230] width 12 height 12
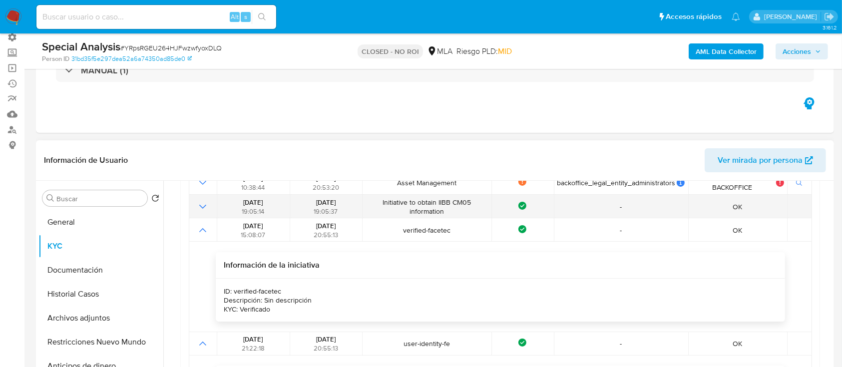
click at [204, 205] on icon "Mostrar operación" at bounding box center [203, 207] width 12 height 12
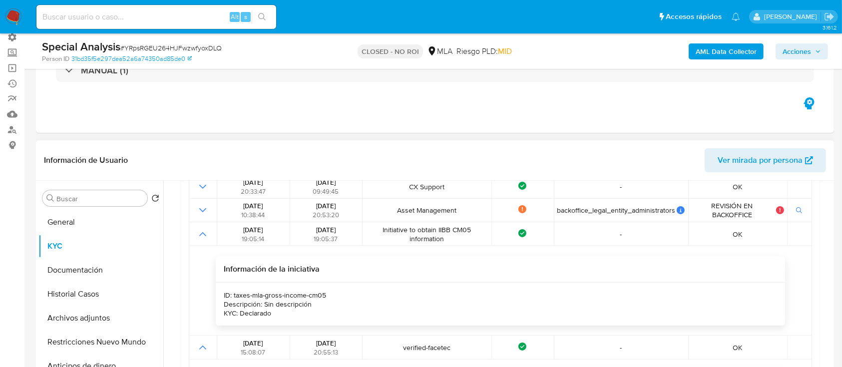
scroll to position [146, 0]
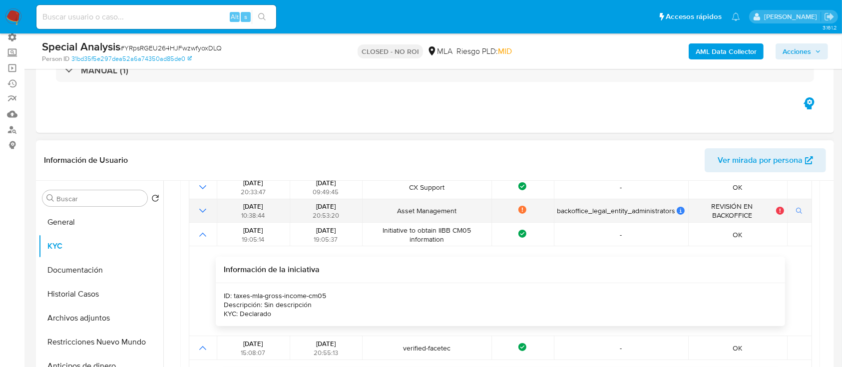
click at [200, 213] on icon "Mostrar operación" at bounding box center [203, 211] width 12 height 12
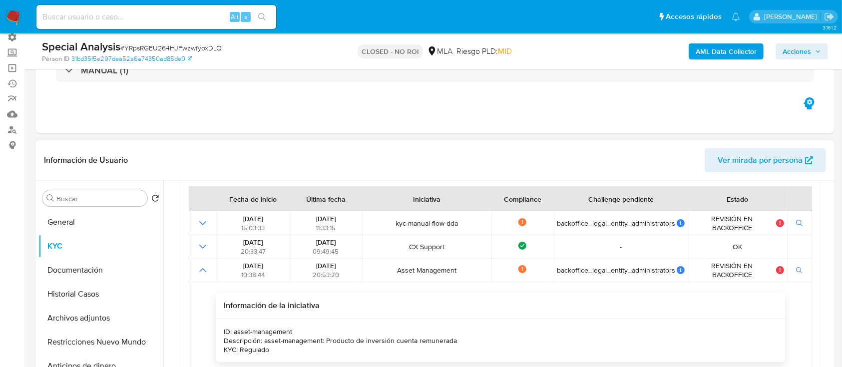
scroll to position [86, 0]
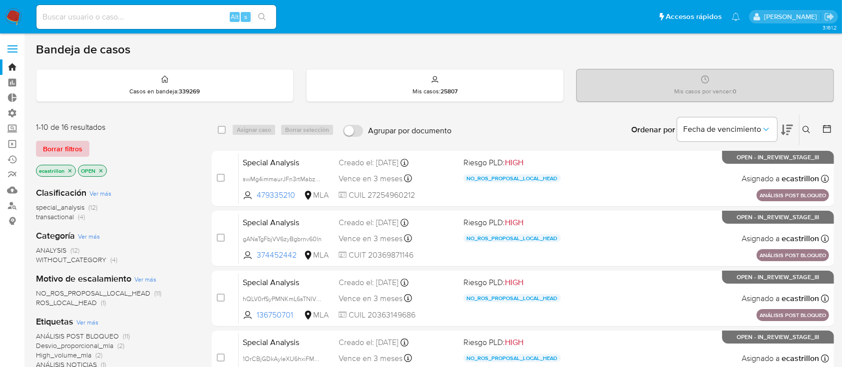
click at [66, 149] on span "Borrar filtros" at bounding box center [62, 149] width 39 height 14
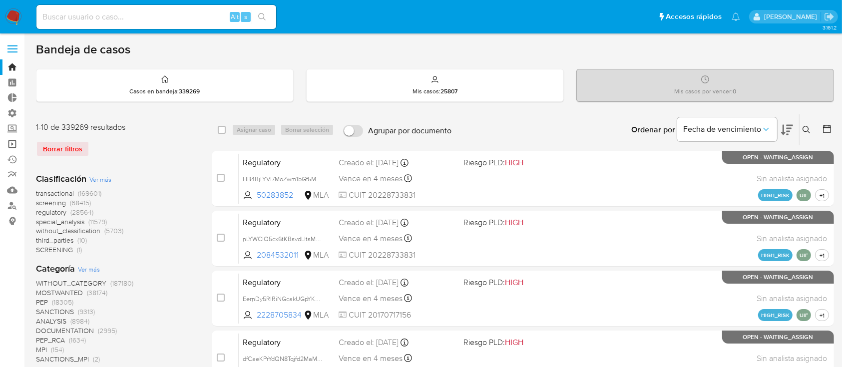
click at [8, 144] on link "Operaciones masivas" at bounding box center [59, 143] width 119 height 15
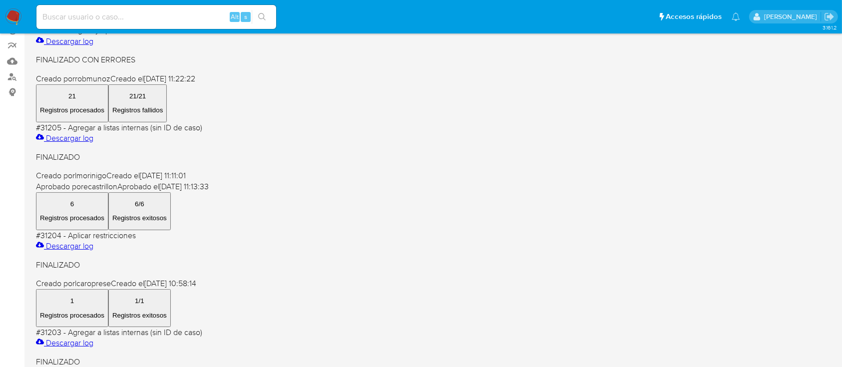
scroll to position [132, 0]
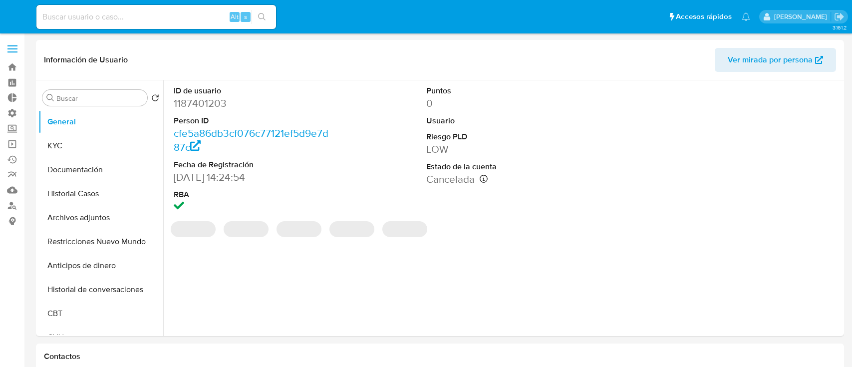
select select "10"
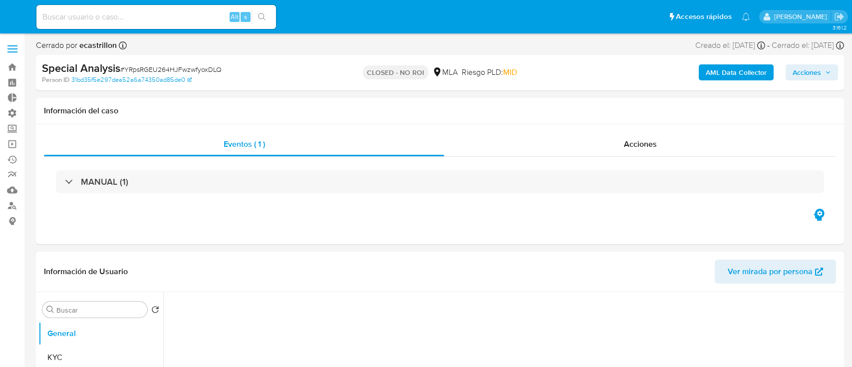
select select "10"
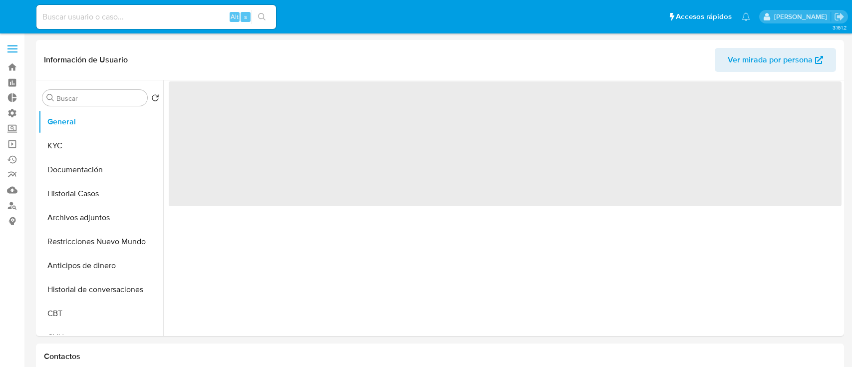
select select "10"
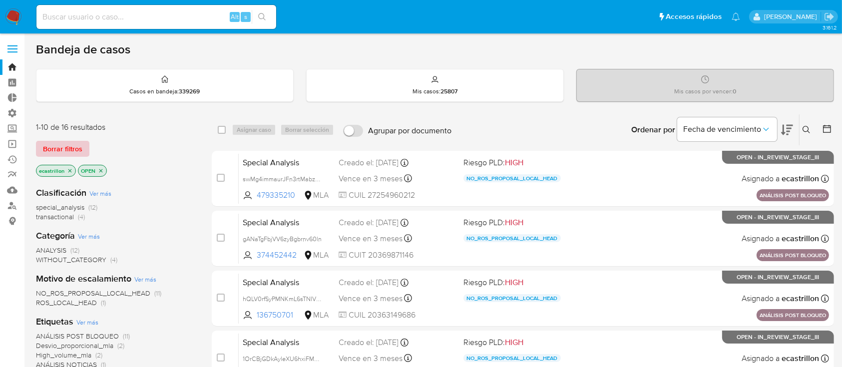
click at [58, 151] on span "Borrar filtros" at bounding box center [62, 149] width 39 height 14
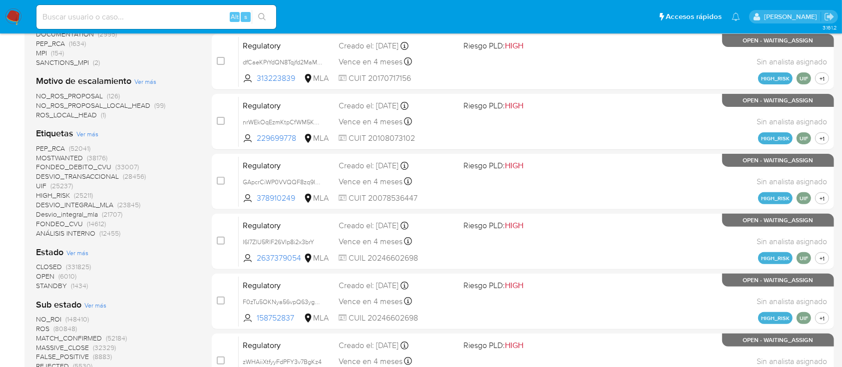
scroll to position [340, 0]
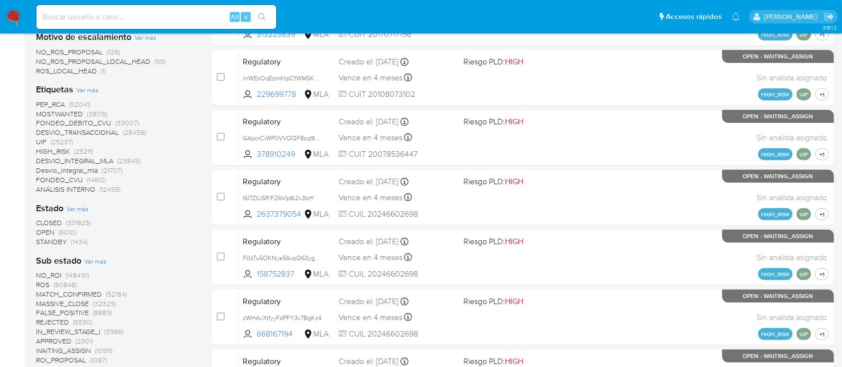
click at [44, 233] on span "OPEN" at bounding box center [45, 232] width 18 height 10
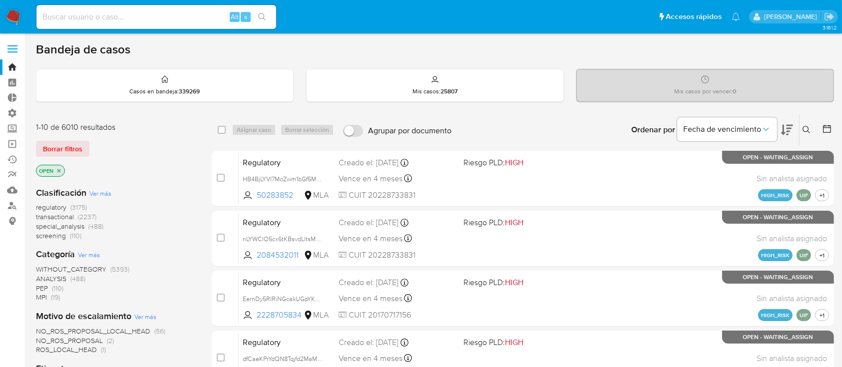
click at [72, 217] on span "transactional" at bounding box center [55, 217] width 38 height 10
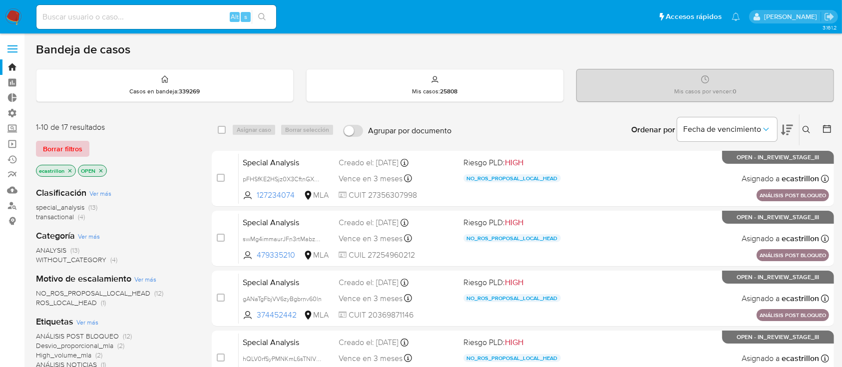
click at [79, 150] on span "Borrar filtros" at bounding box center [62, 149] width 39 height 14
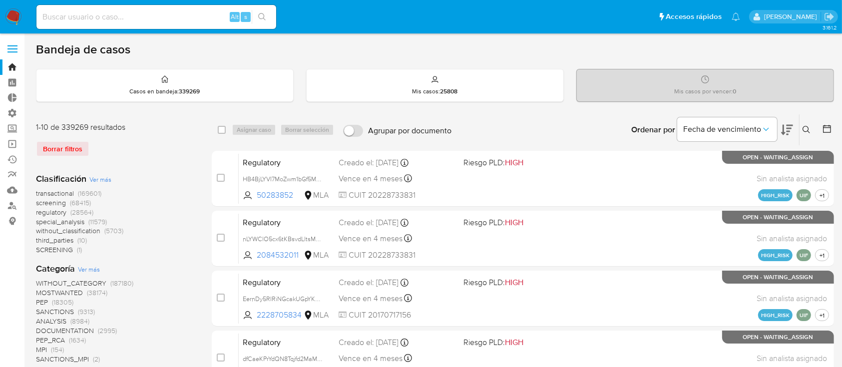
click at [802, 129] on button at bounding box center [807, 130] width 16 height 12
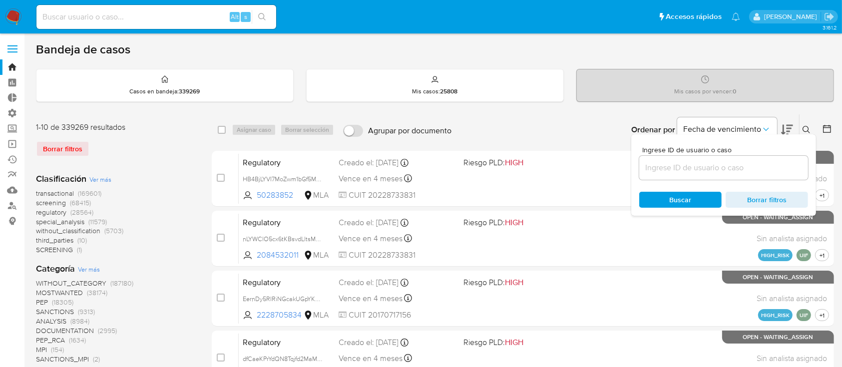
click at [756, 169] on input at bounding box center [723, 167] width 169 height 13
type input "1404229765"
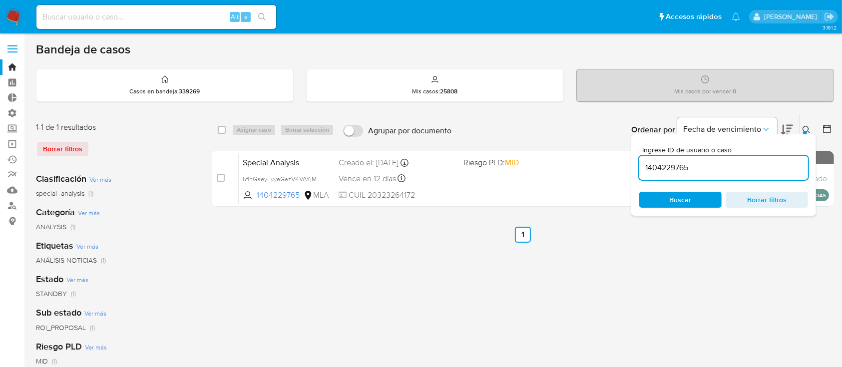
click at [802, 129] on icon at bounding box center [806, 130] width 8 height 8
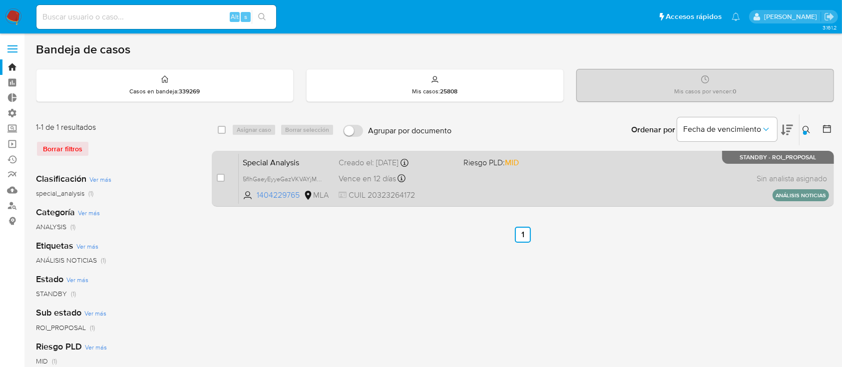
click at [722, 173] on div "Special Analysis 5flhGaeyEyyeGazVKVAYjMd5 1404229765 MLA Riesgo PLD: MID Creado…" at bounding box center [534, 178] width 590 height 50
click at [219, 177] on input "checkbox" at bounding box center [221, 178] width 8 height 8
checkbox input "true"
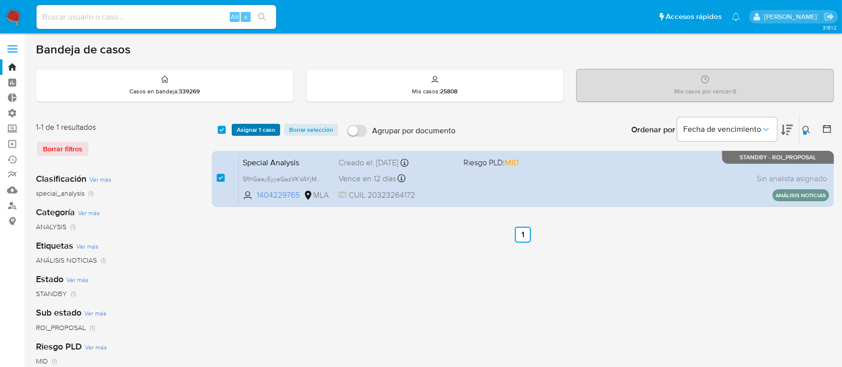
click at [259, 131] on span "Asignar 1 caso" at bounding box center [256, 130] width 38 height 10
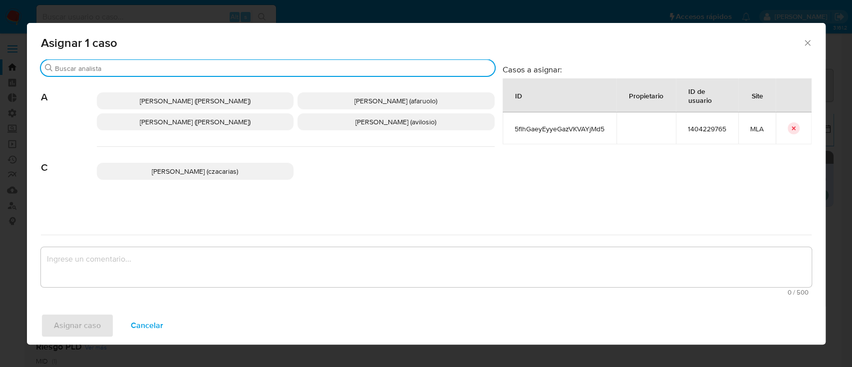
click at [200, 64] on input "Buscar" at bounding box center [273, 68] width 436 height 9
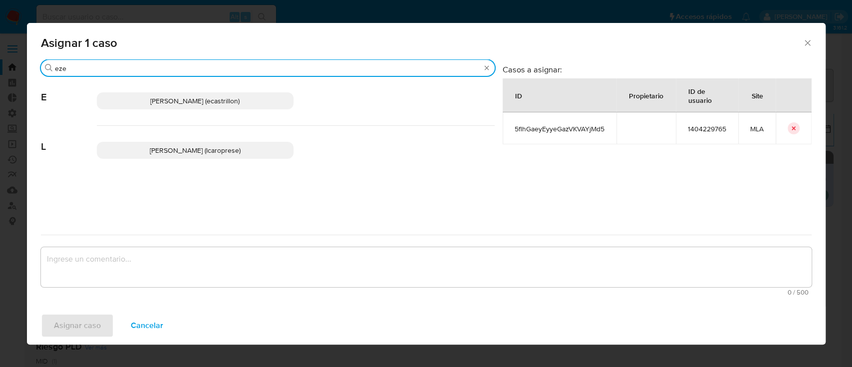
type input "eze"
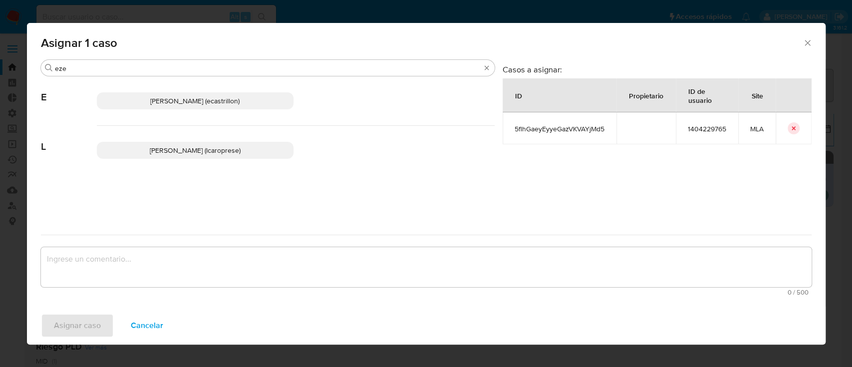
click at [210, 91] on div "Ezequiel Gonzalo Castrillon (ecastrillon)" at bounding box center [296, 100] width 398 height 49
click at [218, 112] on div "Ezequiel Gonzalo Castrillon (ecastrillon)" at bounding box center [296, 100] width 398 height 49
click at [219, 111] on div "Ezequiel Gonzalo Castrillon (ecastrillon)" at bounding box center [296, 100] width 398 height 49
click at [195, 99] on span "Ezequiel Gonzalo Castrillon (ecastrillon)" at bounding box center [194, 101] width 89 height 10
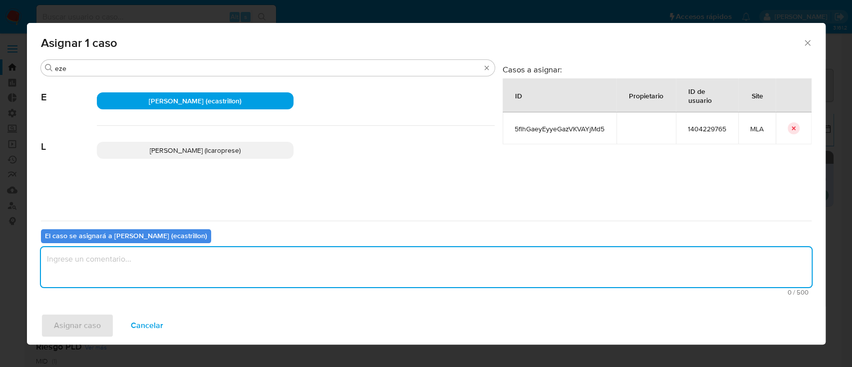
click at [181, 263] on textarea "assign-modal" at bounding box center [426, 267] width 771 height 40
type textarea "."
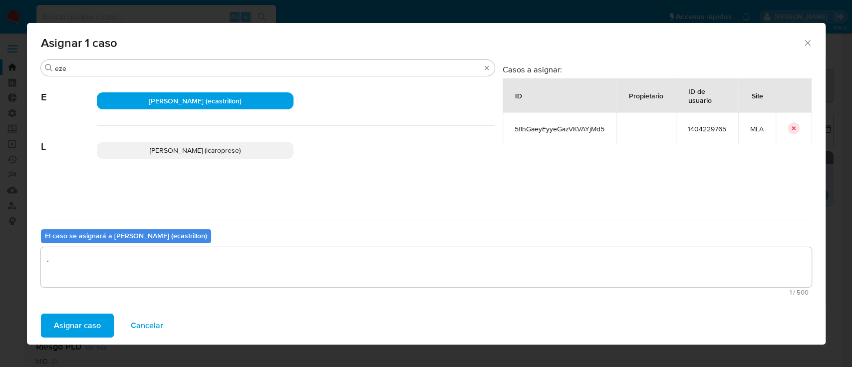
click at [97, 316] on span "Asignar caso" at bounding box center [77, 326] width 47 height 22
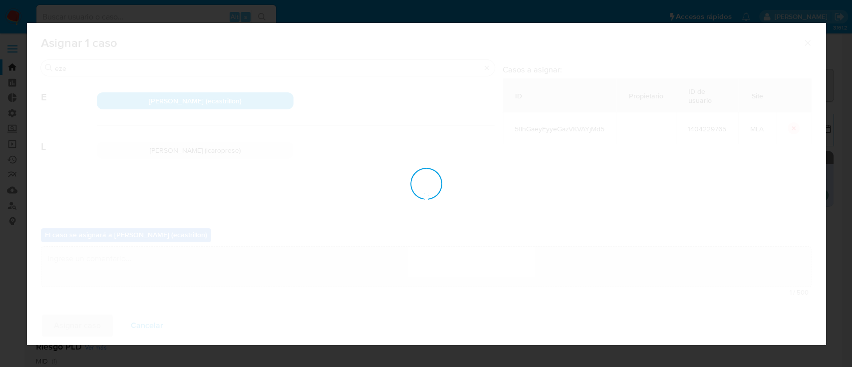
checkbox input "false"
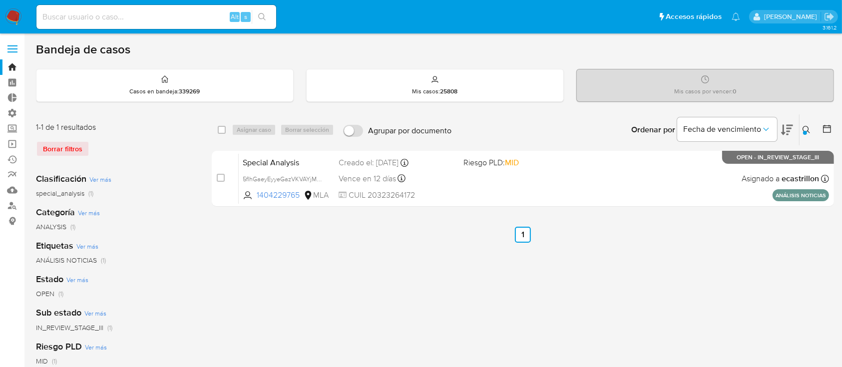
click at [569, 187] on div "Special Analysis 5flhGaeyEyyeGazVKVAYjMd5 1404229765 MLA Riesgo PLD: MID Creado…" at bounding box center [534, 178] width 590 height 50
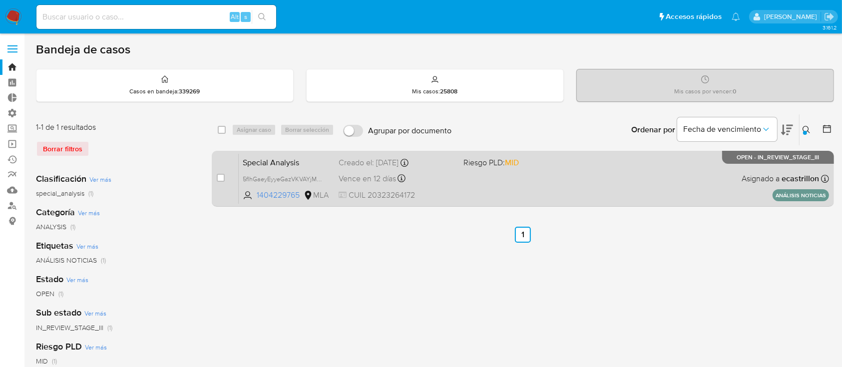
click at [483, 192] on div "Special Analysis 5flhGaeyEyyeGazVKVAYjMd5 1404229765 MLA Riesgo PLD: MID Creado…" at bounding box center [534, 178] width 590 height 50
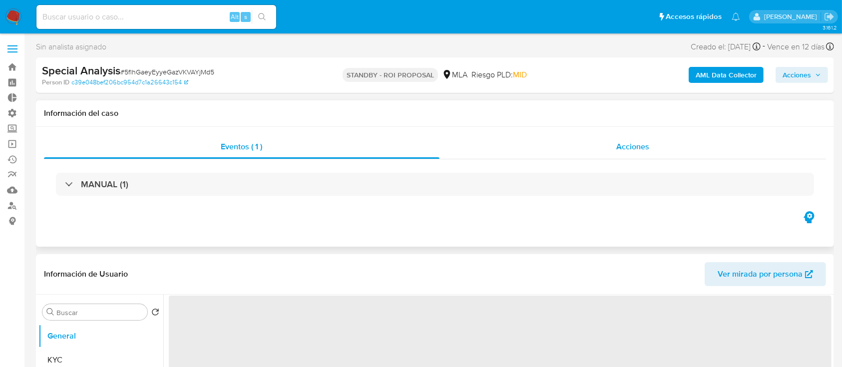
click at [606, 145] on div "Acciones" at bounding box center [632, 147] width 387 height 24
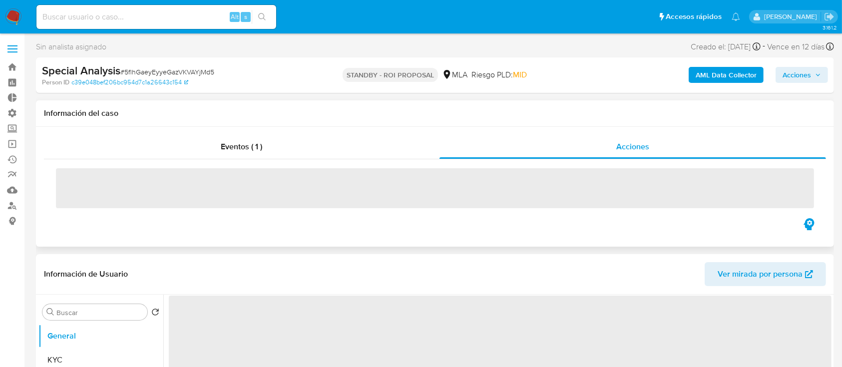
select select "10"
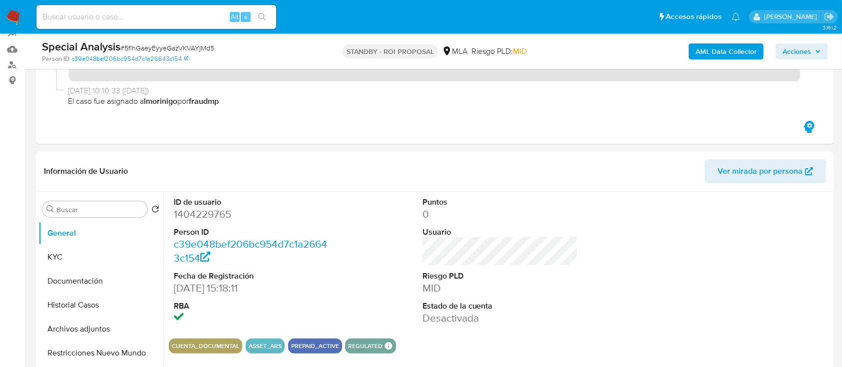
scroll to position [176, 0]
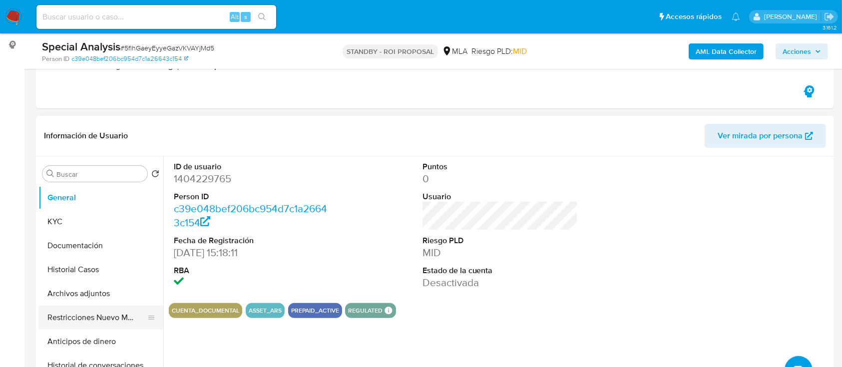
click at [53, 317] on button "Restricciones Nuevo Mundo" at bounding box center [96, 318] width 117 height 24
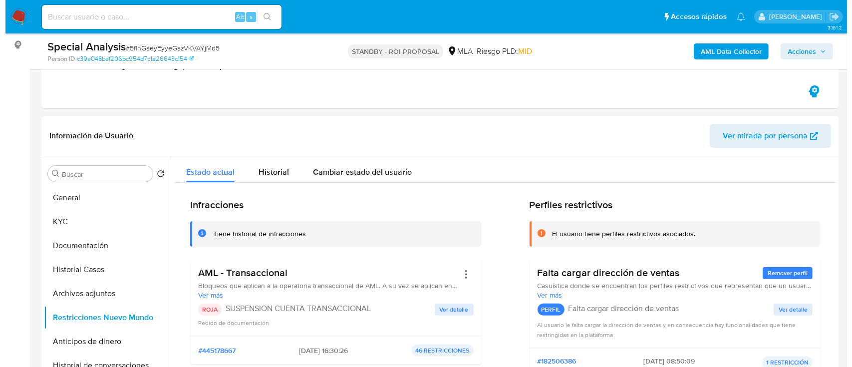
scroll to position [212, 0]
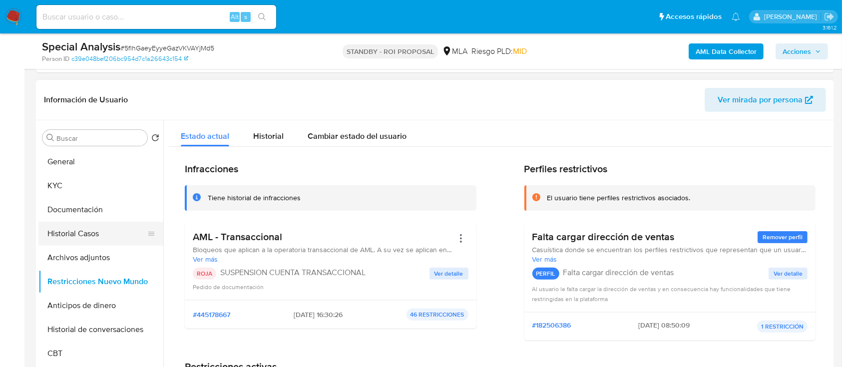
click at [65, 241] on button "Historial Casos" at bounding box center [96, 234] width 117 height 24
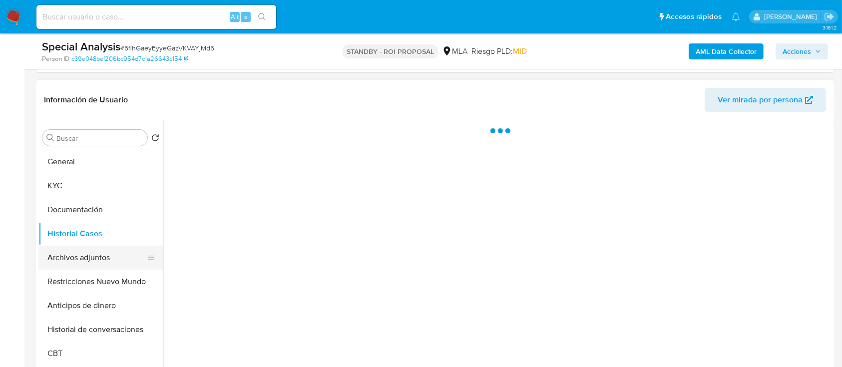
click at [71, 248] on button "Archivos adjuntos" at bounding box center [96, 258] width 117 height 24
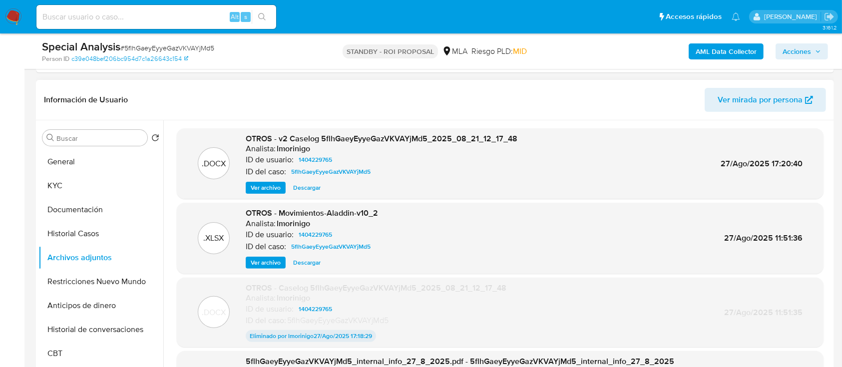
click at [275, 190] on span "Ver archivo" at bounding box center [266, 188] width 30 height 10
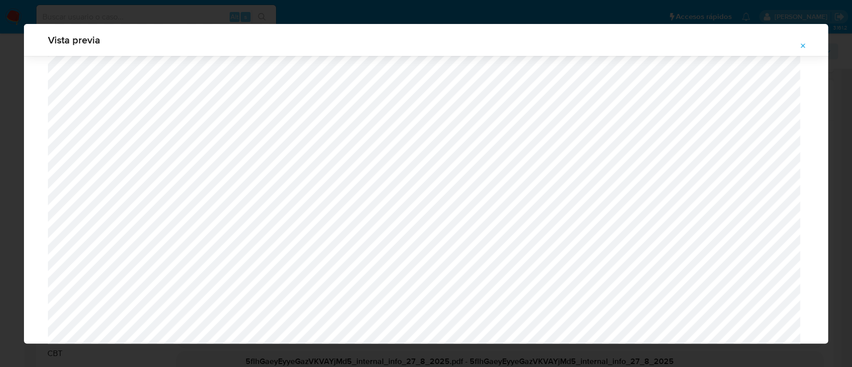
scroll to position [765, 0]
click at [801, 48] on icon "Attachment preview" at bounding box center [803, 46] width 8 height 8
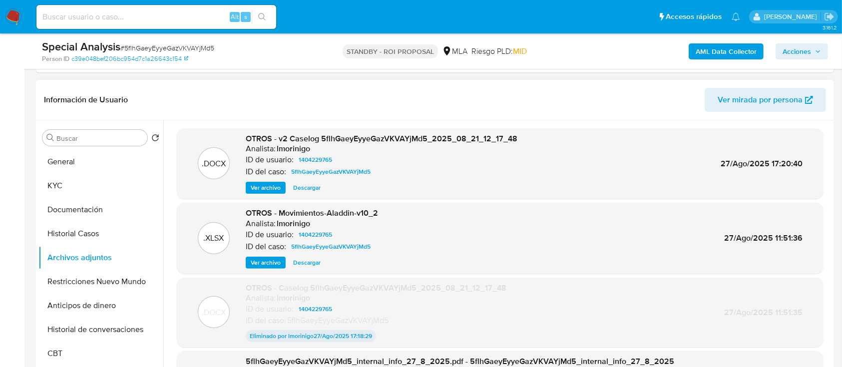
scroll to position [0, 0]
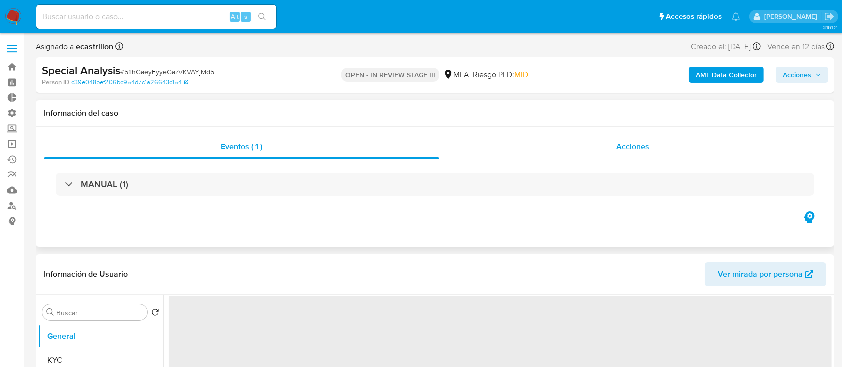
click at [584, 153] on div "Acciones" at bounding box center [632, 147] width 387 height 24
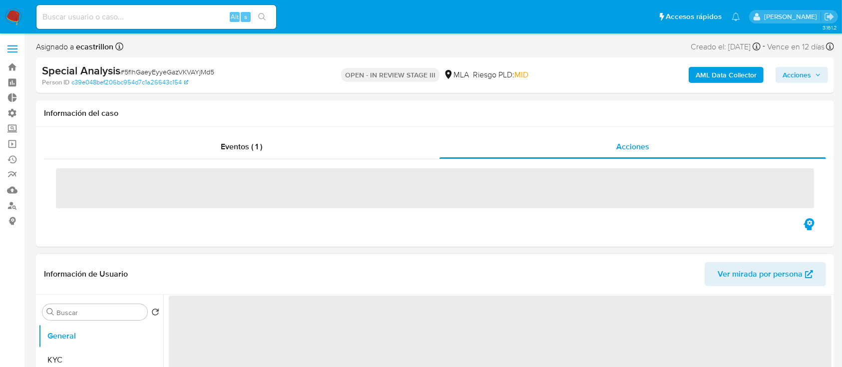
select select "10"
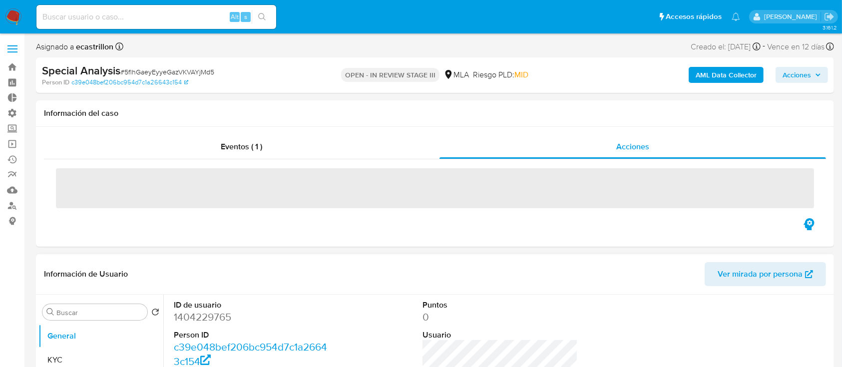
scroll to position [98, 0]
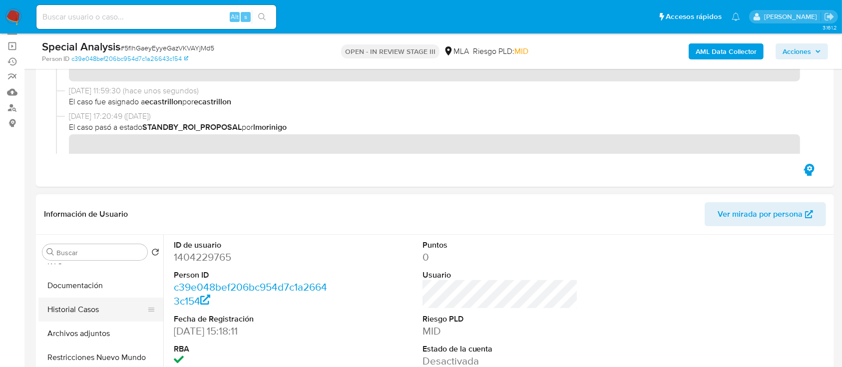
scroll to position [40, 0]
click at [94, 336] on button "Archivos adjuntos" at bounding box center [96, 332] width 117 height 24
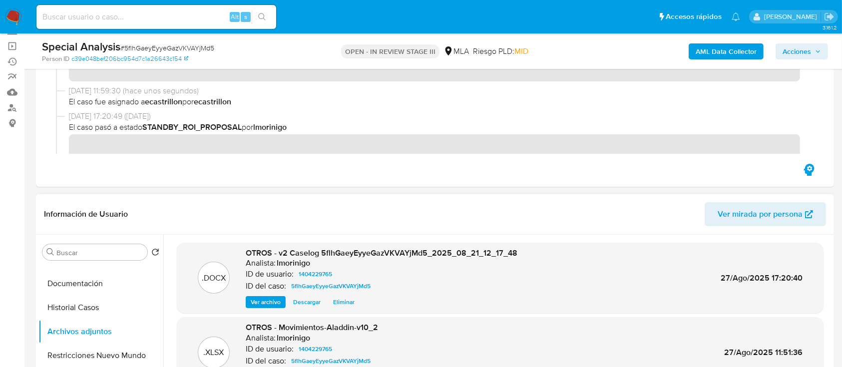
scroll to position [13, 0]
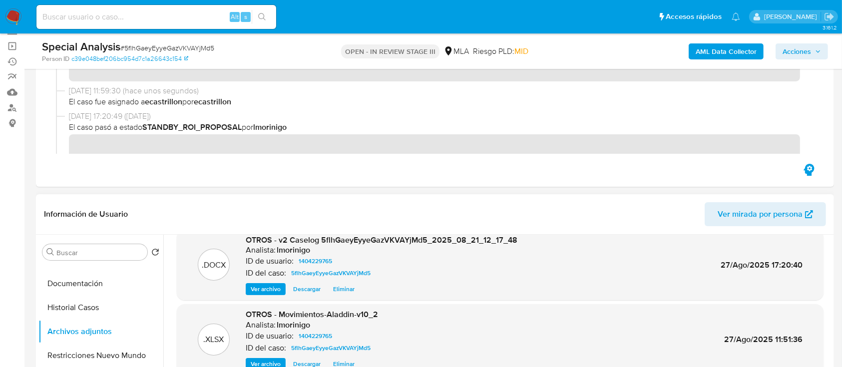
click at [302, 295] on div ".DOCX OTROS - v2 Caselog 5flhGaeyEyyeGazVKVAYjMd5_2025_08_21_12_17_48 Analista:…" at bounding box center [500, 265] width 647 height 71
click at [302, 289] on span "Descargar" at bounding box center [306, 289] width 27 height 10
click at [62, 287] on button "Documentación" at bounding box center [96, 284] width 117 height 24
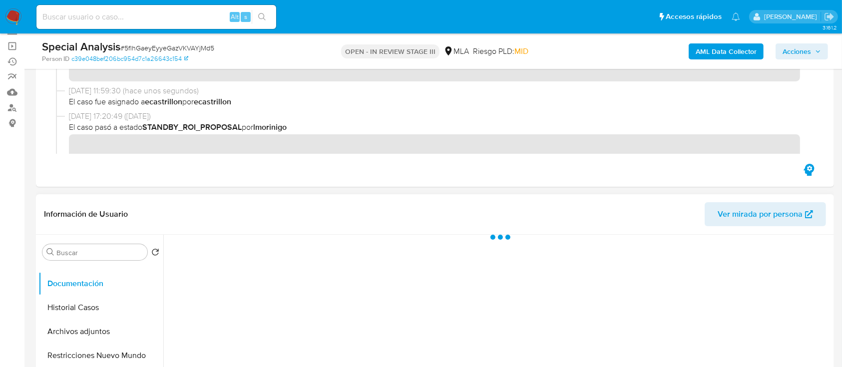
scroll to position [0, 0]
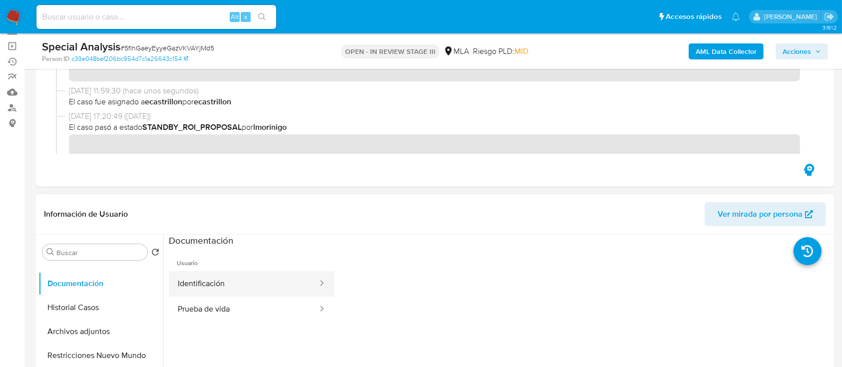
click at [239, 289] on button "Identificación" at bounding box center [244, 283] width 150 height 25
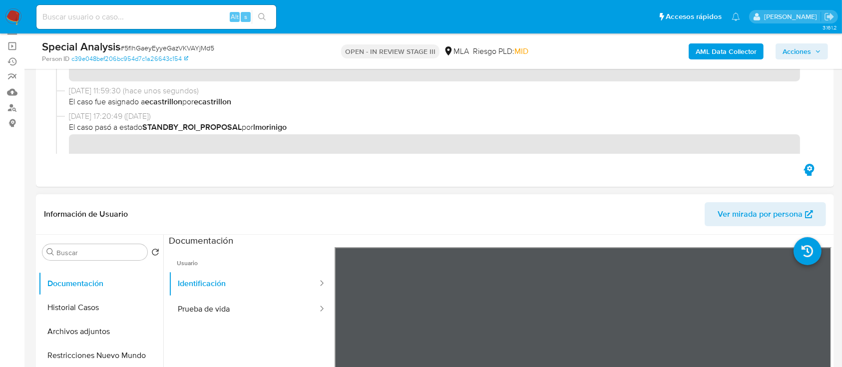
scroll to position [230, 0]
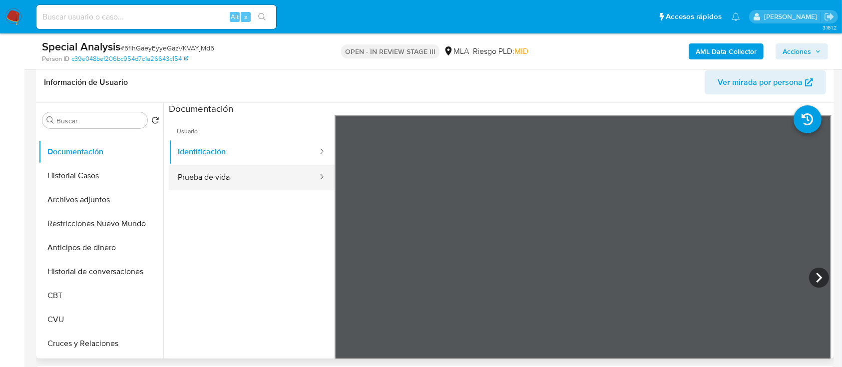
click at [191, 175] on button "Prueba de vida" at bounding box center [244, 177] width 150 height 25
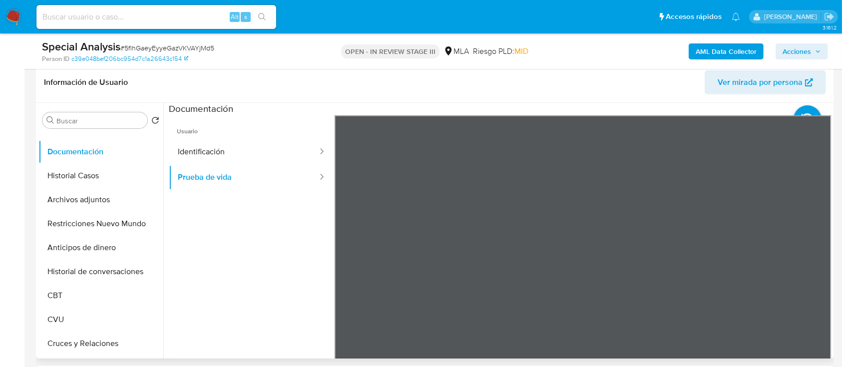
click at [255, 238] on ul "Usuario Identificación Prueba de vida" at bounding box center [252, 259] width 166 height 288
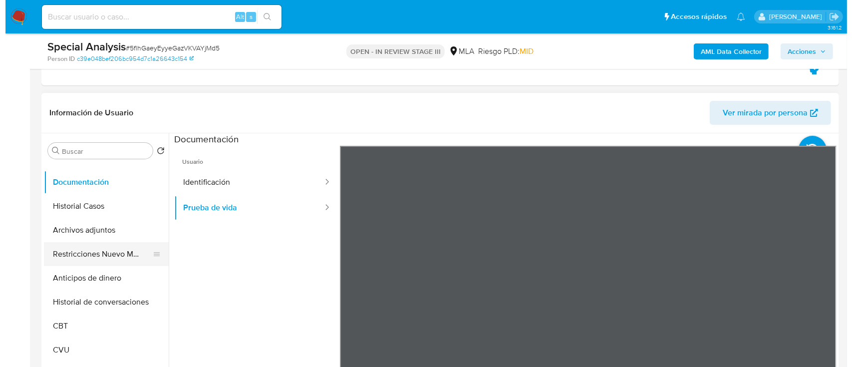
scroll to position [200, 0]
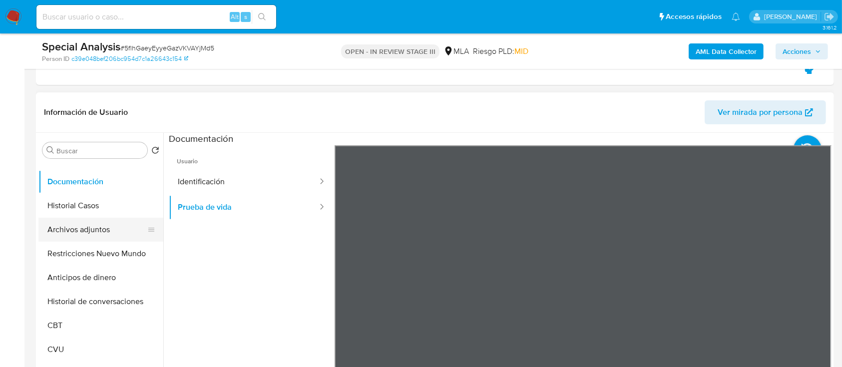
click at [76, 223] on button "Archivos adjuntos" at bounding box center [96, 230] width 117 height 24
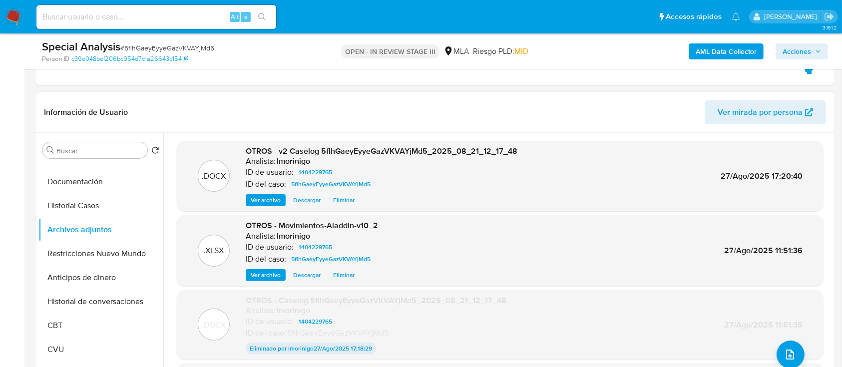
click at [346, 198] on span "Eliminar" at bounding box center [343, 200] width 21 height 10
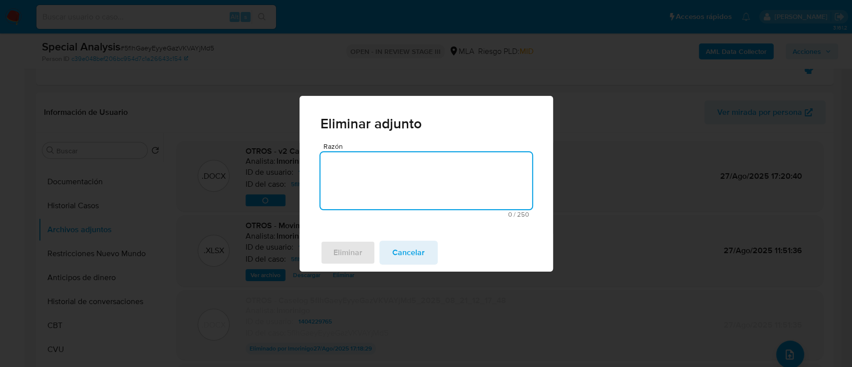
click at [373, 179] on textarea "Razón" at bounding box center [427, 180] width 212 height 57
type textarea "Se adjunta v3"
click at [355, 248] on span "Eliminar" at bounding box center [348, 253] width 29 height 22
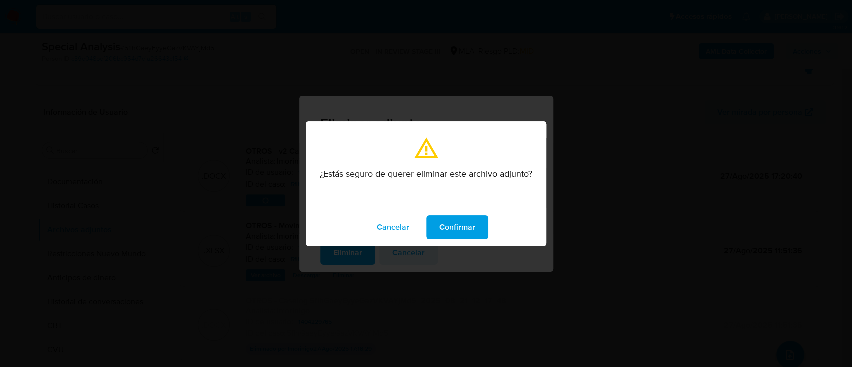
click at [458, 230] on span "Confirmar" at bounding box center [457, 227] width 36 height 22
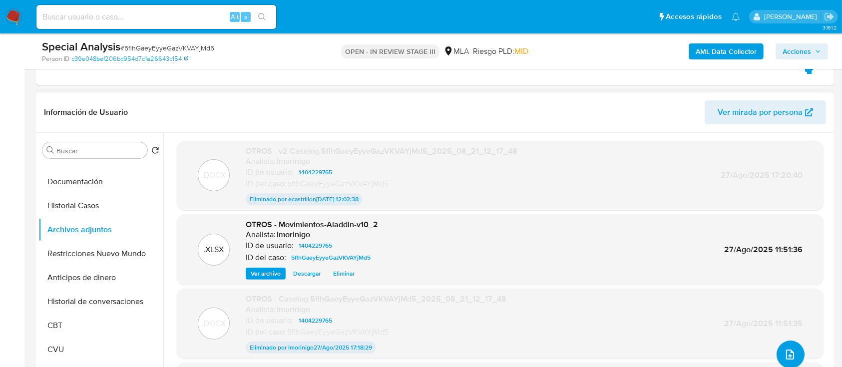
click at [790, 353] on icon "upload-file" at bounding box center [790, 354] width 12 height 12
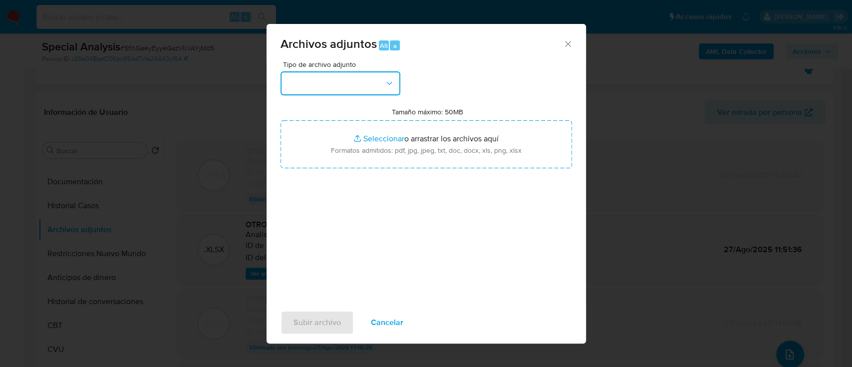
click at [320, 78] on button "button" at bounding box center [341, 83] width 120 height 24
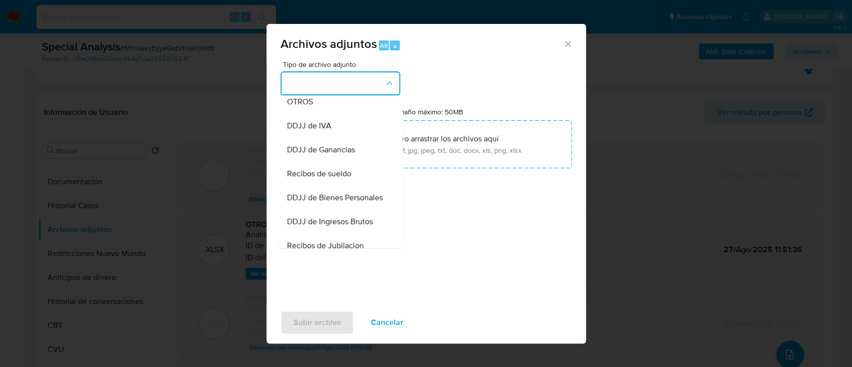
scroll to position [174, 0]
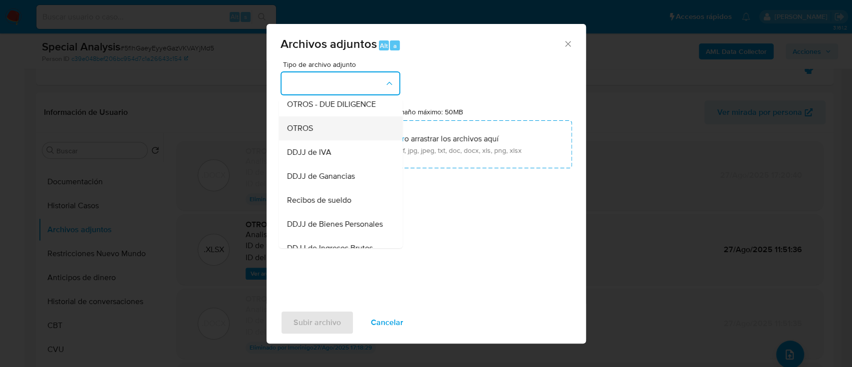
click at [320, 140] on div "OTROS" at bounding box center [338, 128] width 102 height 24
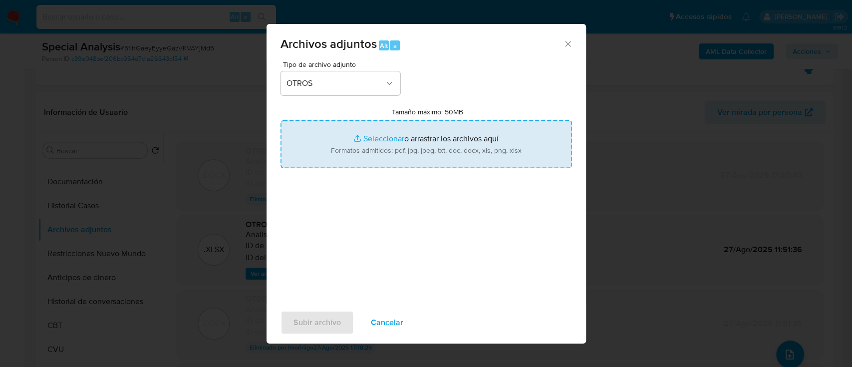
click at [358, 138] on input "Tamaño máximo: 50MB Seleccionar archivos" at bounding box center [427, 144] width 292 height 48
type input "C:\fakepath\v3 Caselog 5flhGaeyEyyeGazVKVAYjMd5_2025_08_21_12_17_48.docx"
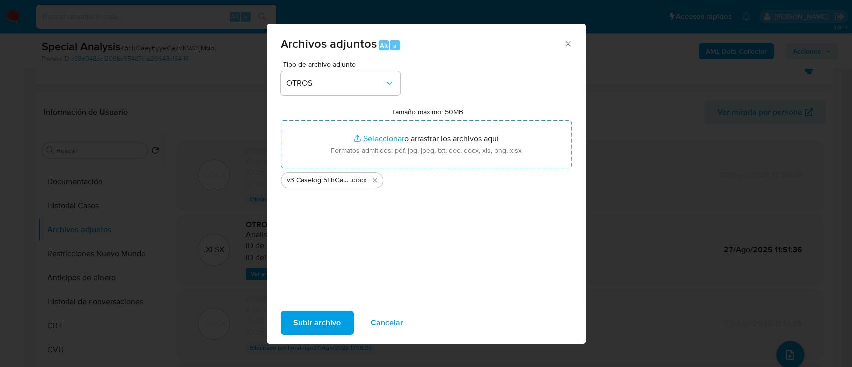
click at [324, 328] on span "Subir archivo" at bounding box center [317, 323] width 47 height 22
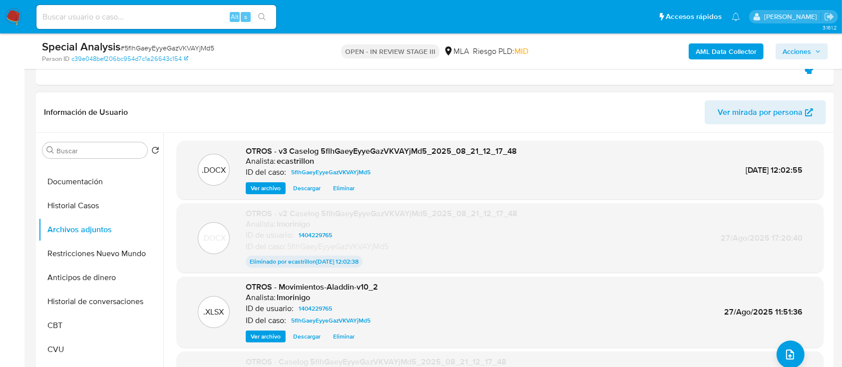
click at [251, 190] on span "Ver archivo" at bounding box center [266, 188] width 30 height 10
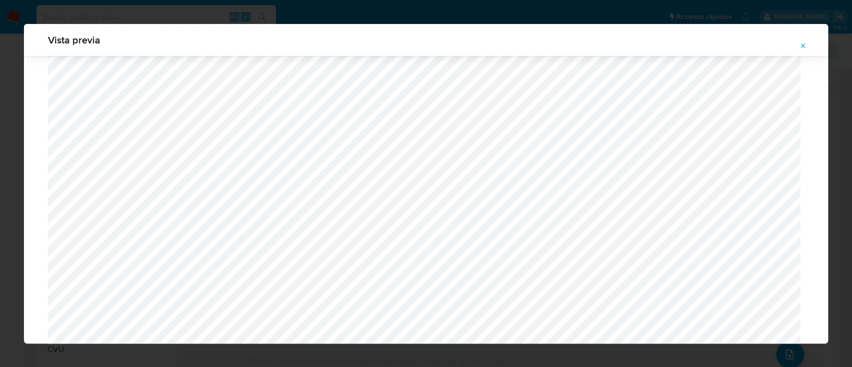
scroll to position [450, 0]
click at [805, 48] on icon "Attachment preview" at bounding box center [803, 46] width 8 height 8
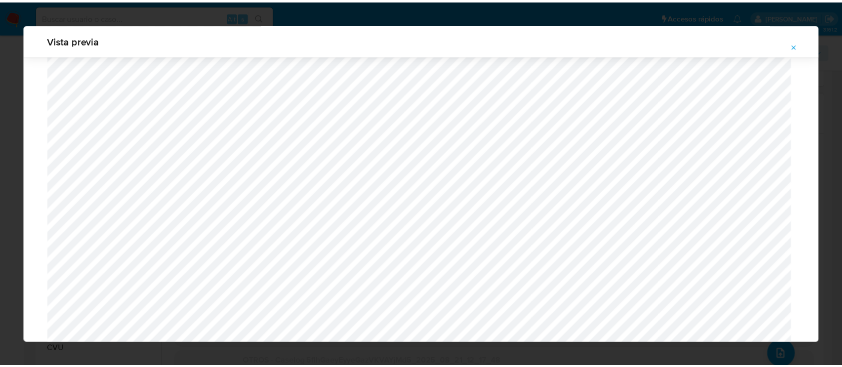
scroll to position [32, 0]
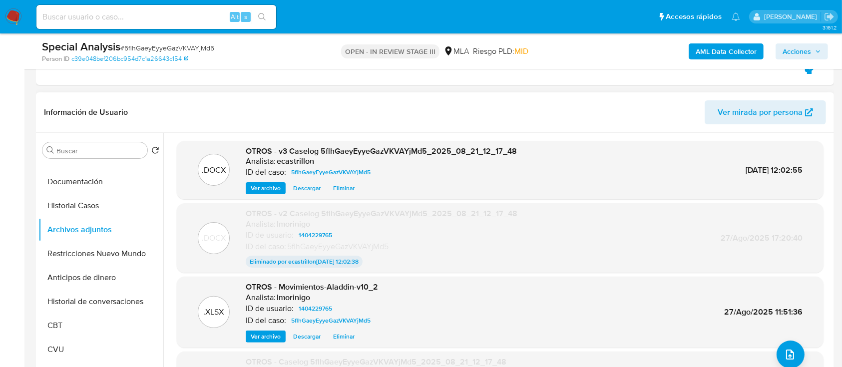
click at [305, 333] on span "Descargar" at bounding box center [306, 337] width 27 height 10
click at [69, 252] on button "Restricciones Nuevo Mundo" at bounding box center [96, 254] width 117 height 24
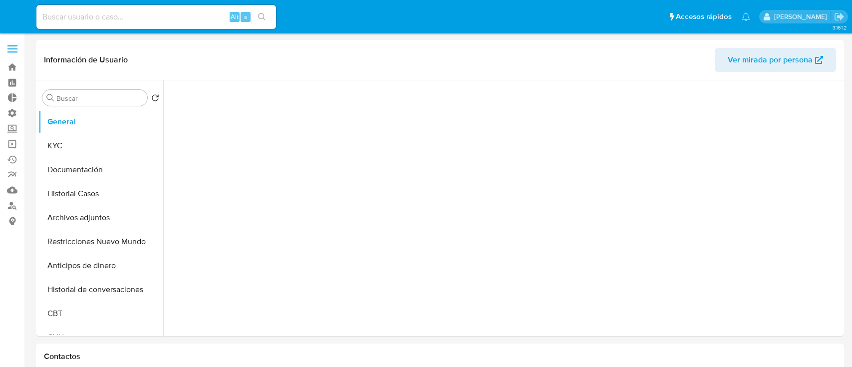
select select "10"
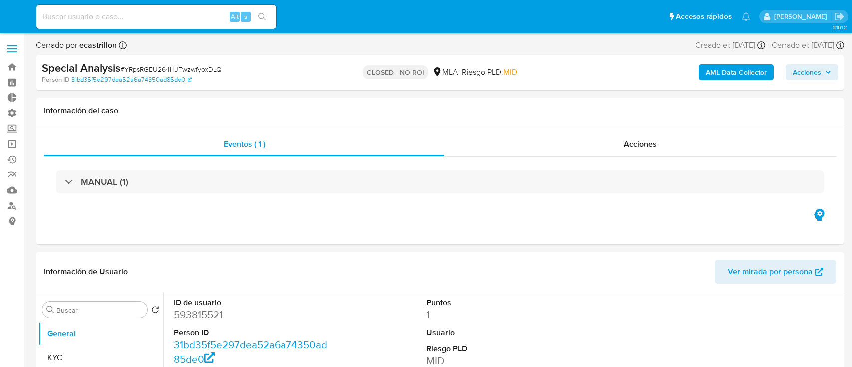
select select "10"
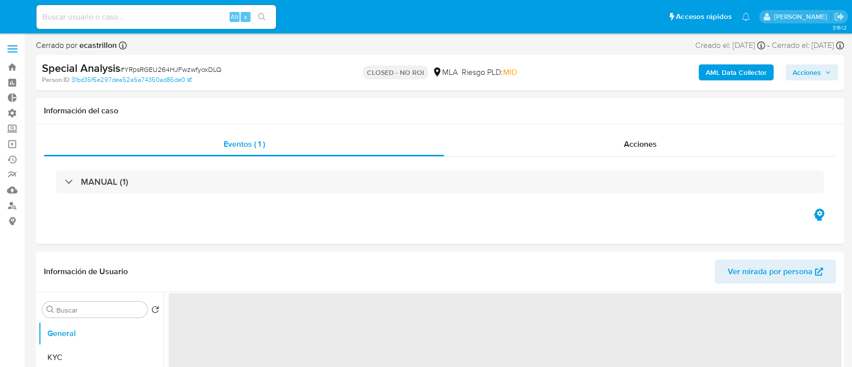
select select "10"
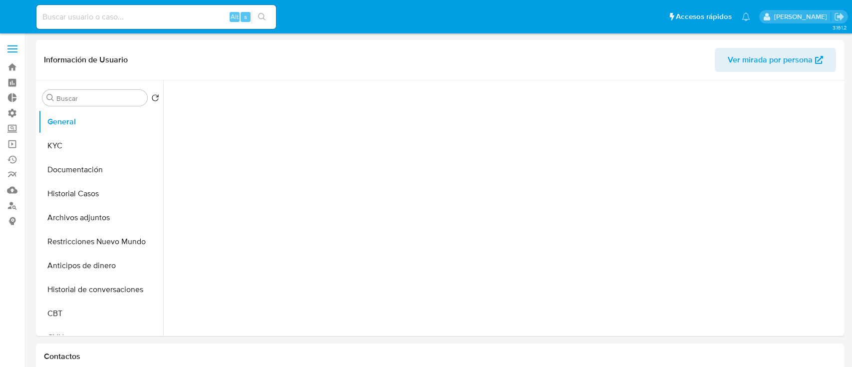
select select "10"
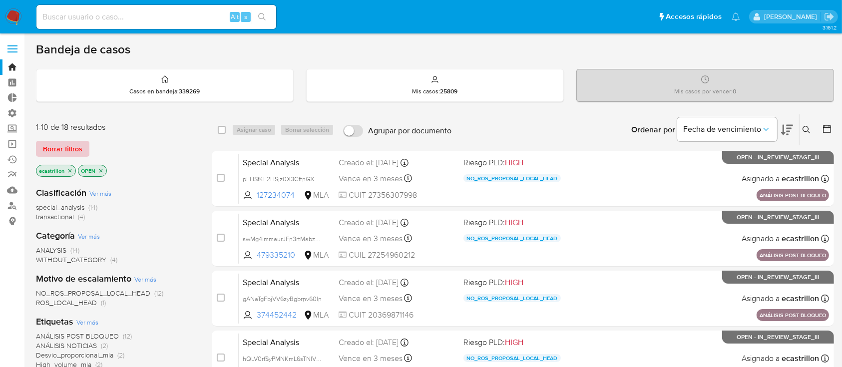
click at [60, 149] on span "Borrar filtros" at bounding box center [62, 149] width 39 height 14
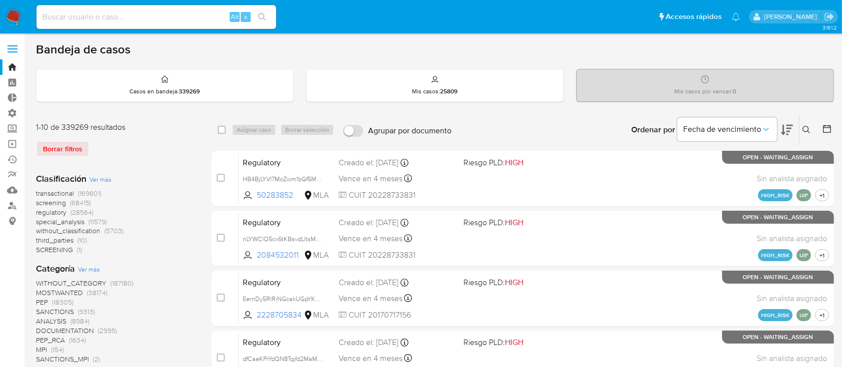
click at [94, 16] on input at bounding box center [156, 16] width 240 height 13
paste input "491003568"
type input "491003568"
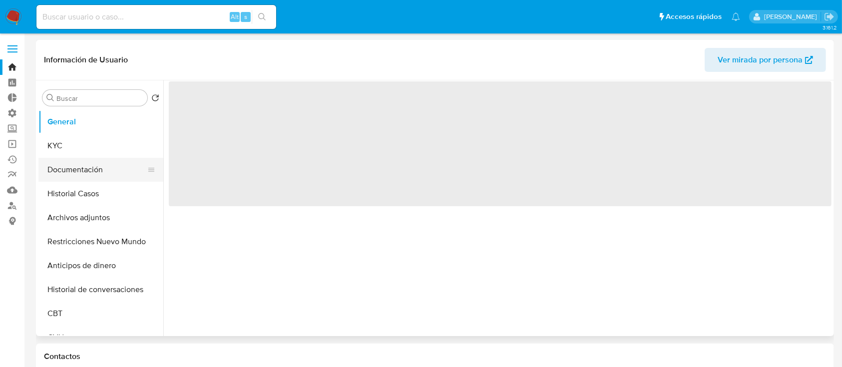
select select "10"
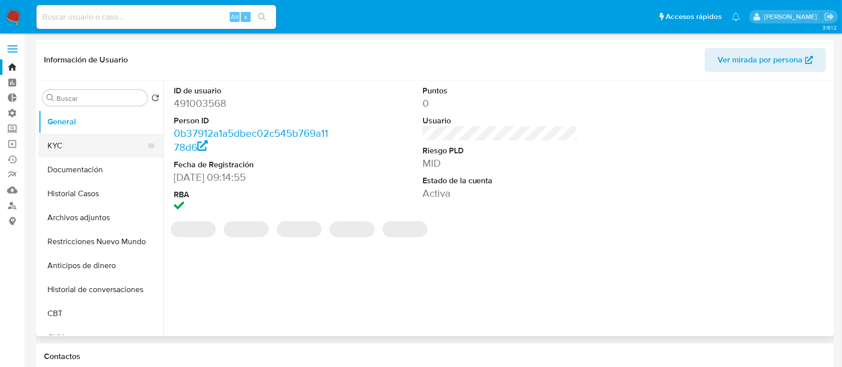
click at [45, 142] on button "KYC" at bounding box center [96, 146] width 117 height 24
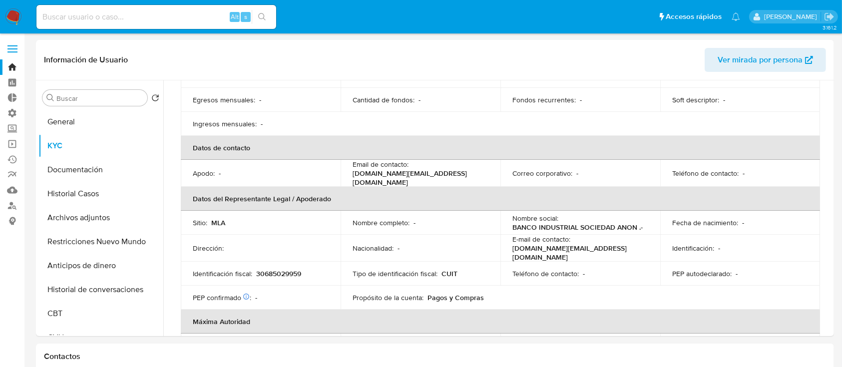
scroll to position [188, 0]
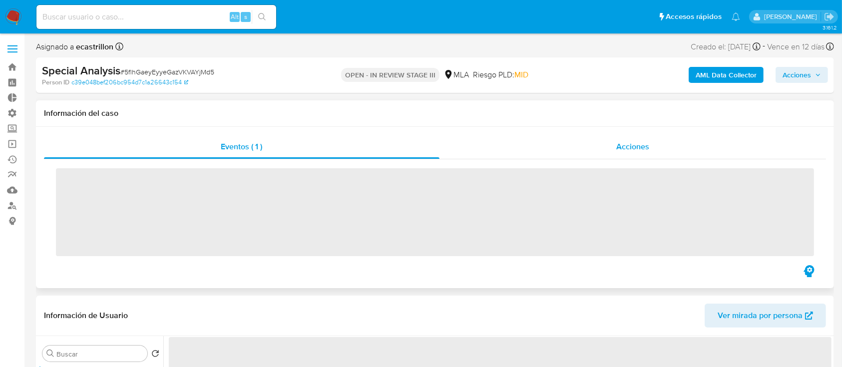
click at [632, 150] on span "Acciones" at bounding box center [632, 146] width 33 height 11
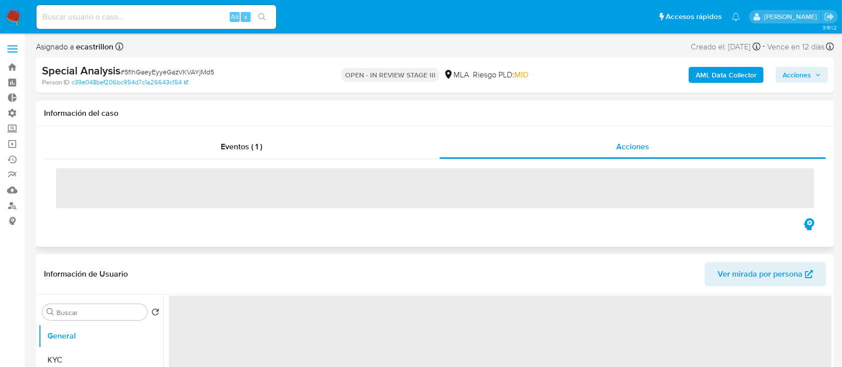
select select "10"
